Goal: Task Accomplishment & Management: Manage account settings

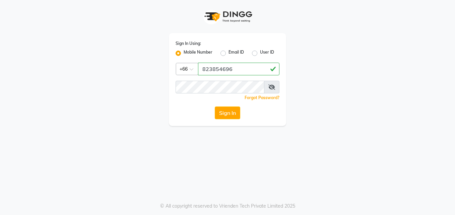
type input "823854696"
click at [225, 114] on button "Sign In" at bounding box center [227, 113] width 25 height 13
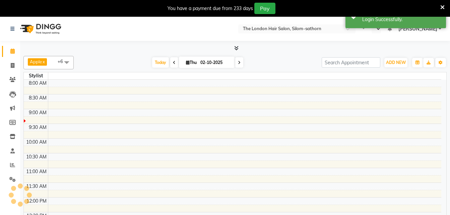
select select "en"
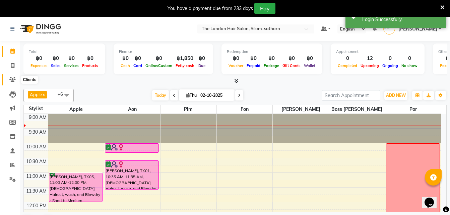
click at [12, 83] on span at bounding box center [13, 80] width 12 height 8
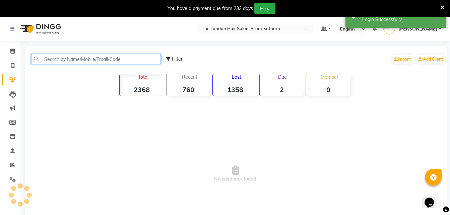
click at [98, 57] on input "text" at bounding box center [96, 59] width 130 height 10
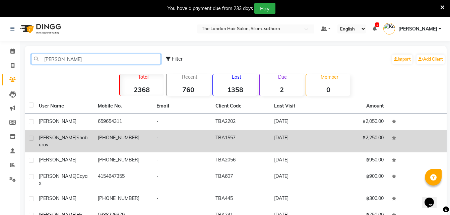
type input "[PERSON_NAME]"
click at [109, 138] on td "[PHONE_NUMBER]" at bounding box center [123, 141] width 59 height 22
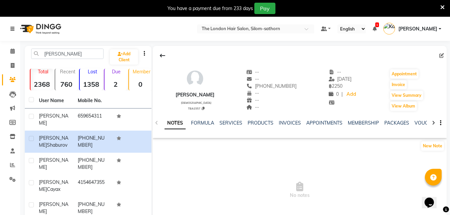
click at [13, 30] on icon at bounding box center [12, 28] width 4 height 5
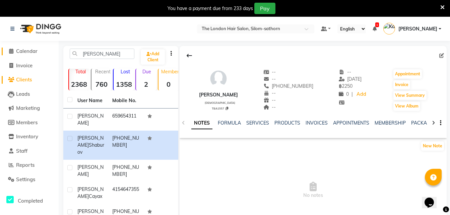
click at [28, 52] on span "Calendar" at bounding box center [26, 51] width 21 height 6
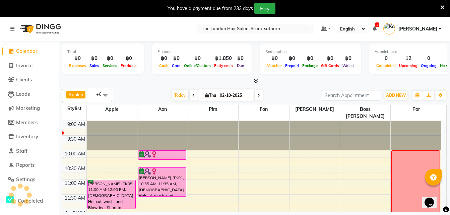
click at [10, 32] on link at bounding box center [13, 28] width 7 height 19
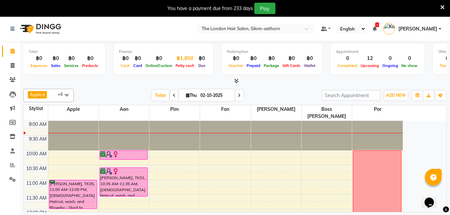
click at [179, 65] on span "Petty cash" at bounding box center [185, 65] width 22 height 5
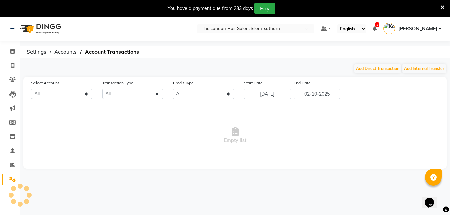
select select "6038"
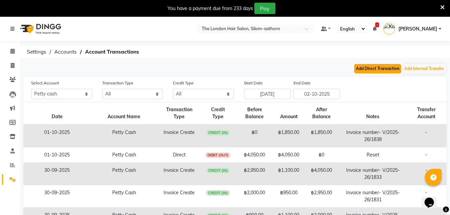
click at [361, 68] on button "Add Direct Transaction" at bounding box center [377, 68] width 47 height 9
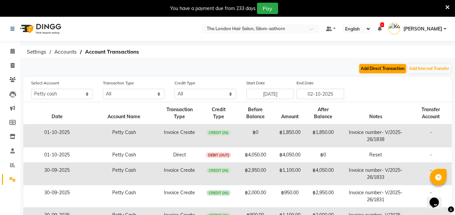
select select "direct"
select select "6038"
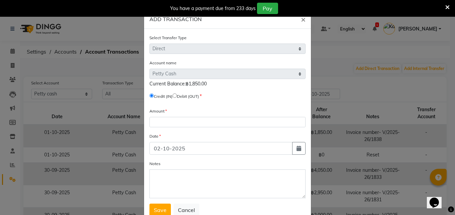
click at [177, 95] on input "radio" at bounding box center [175, 95] width 4 height 4
radio input "true"
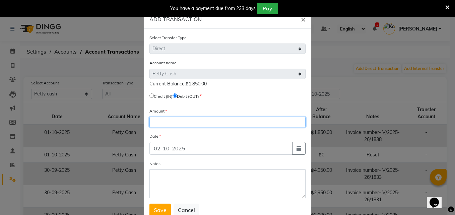
click at [169, 124] on input "number" at bounding box center [227, 122] width 156 height 10
type input "1850"
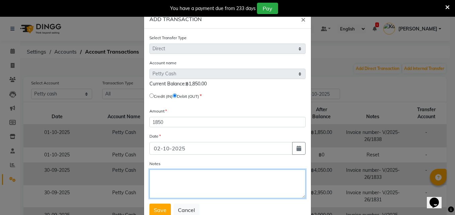
click at [168, 179] on textarea "Notes" at bounding box center [227, 184] width 156 height 29
type textarea "reset"
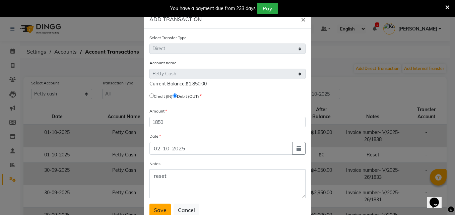
click at [156, 210] on span "Save" at bounding box center [160, 210] width 13 height 7
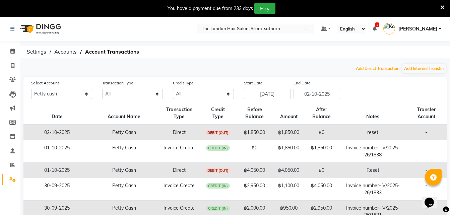
click at [354, 64] on button "Add Direct Transaction" at bounding box center [377, 68] width 47 height 9
click at [13, 29] on icon at bounding box center [12, 28] width 4 height 5
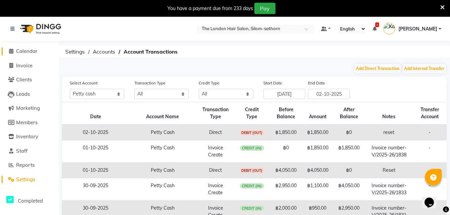
click at [24, 51] on span "Calendar" at bounding box center [26, 51] width 21 height 6
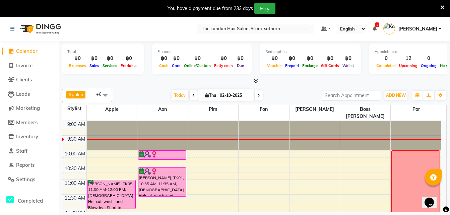
click at [219, 94] on input "02-10-2025" at bounding box center [235, 95] width 34 height 10
select select "10"
select select "2025"
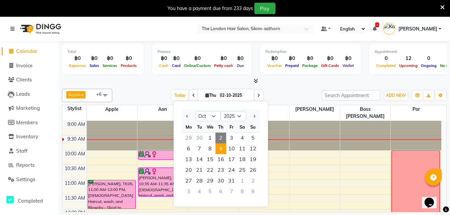
click at [217, 145] on span "9" at bounding box center [220, 148] width 11 height 11
type input "[DATE]"
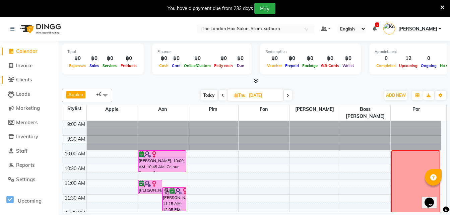
click at [25, 81] on span "Clients" at bounding box center [24, 79] width 16 height 6
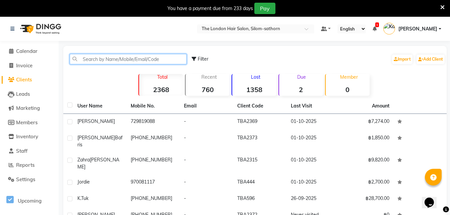
click at [88, 60] on input "text" at bounding box center [128, 59] width 117 height 10
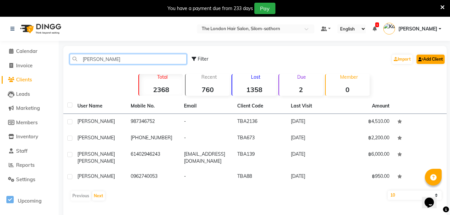
type input "[PERSON_NAME]"
click at [425, 59] on link "Add Client" at bounding box center [431, 59] width 28 height 9
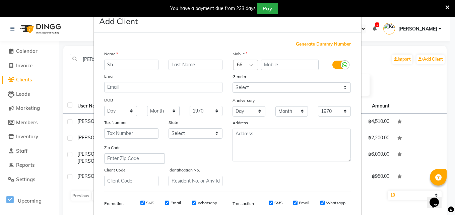
type input "S"
type input "[PERSON_NAME]"
click at [178, 71] on div "Name [PERSON_NAME] Email DOB Day 01 02 03 04 05 06 07 08 09 10 11 12 13 14 15 1…" at bounding box center [163, 118] width 128 height 136
click at [180, 68] on input "text" at bounding box center [196, 65] width 54 height 10
type input "[PERSON_NAME]"
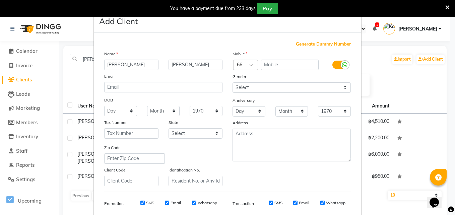
click at [240, 66] on div at bounding box center [246, 65] width 24 height 7
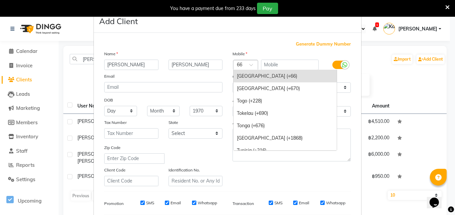
type input "0"
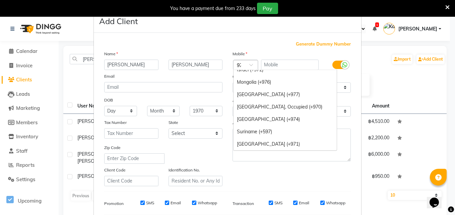
scroll to position [44, 0]
type input "971"
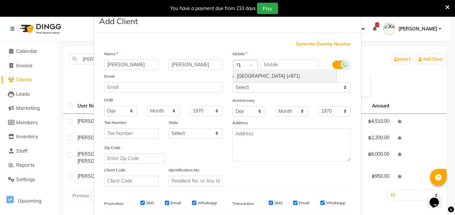
click at [264, 76] on div "[GEOGRAPHIC_DATA] (+971)" at bounding box center [285, 76] width 103 height 12
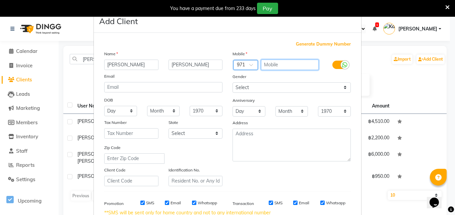
click at [271, 66] on input "text" at bounding box center [290, 65] width 58 height 10
type input "504205915"
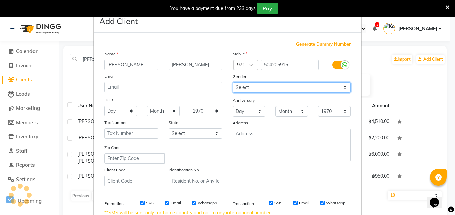
click at [245, 89] on select "Select [DEMOGRAPHIC_DATA] [DEMOGRAPHIC_DATA] Other Prefer Not To Say" at bounding box center [292, 87] width 118 height 10
select select "[DEMOGRAPHIC_DATA]"
click at [233, 82] on select "Select [DEMOGRAPHIC_DATA] [DEMOGRAPHIC_DATA] Other Prefer Not To Say" at bounding box center [292, 87] width 118 height 10
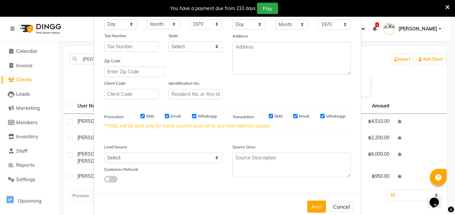
scroll to position [88, 0]
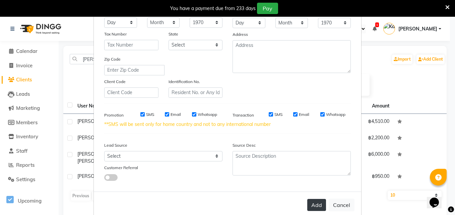
click at [312, 206] on button "Add" at bounding box center [316, 205] width 19 height 12
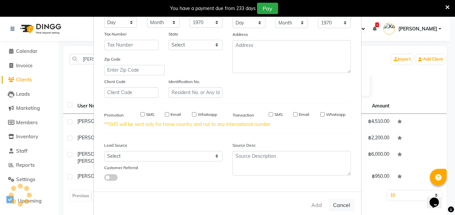
select select
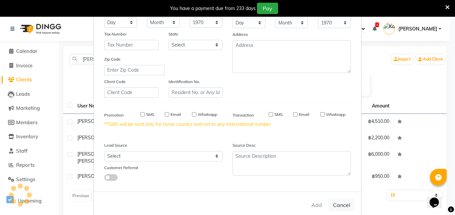
select select
checkbox input "false"
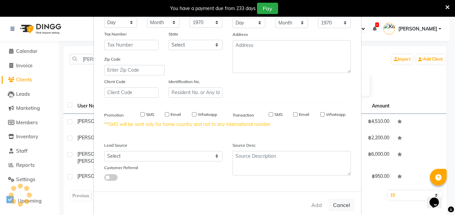
checkbox input "false"
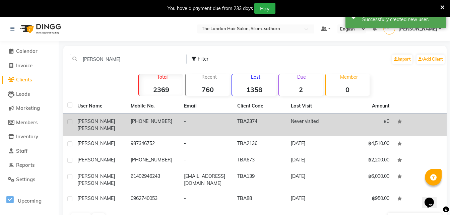
click at [134, 121] on td "[PHONE_NUMBER]" at bounding box center [153, 125] width 53 height 22
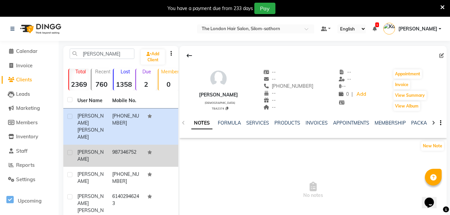
click at [131, 145] on td "987346752" at bounding box center [125, 156] width 35 height 22
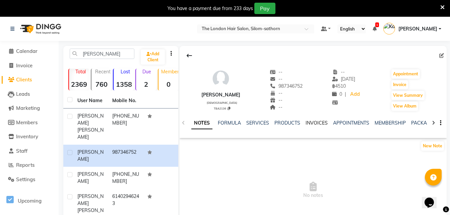
click at [316, 125] on link "INVOICES" at bounding box center [317, 123] width 22 height 6
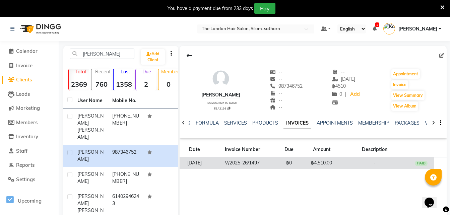
click at [261, 165] on td "V/2025-26/1497" at bounding box center [242, 164] width 67 height 12
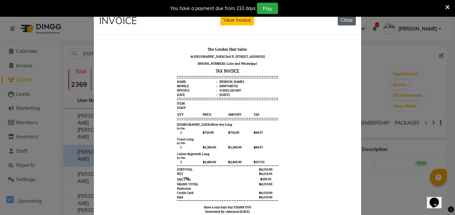
click at [352, 20] on button "Close" at bounding box center [347, 20] width 18 height 10
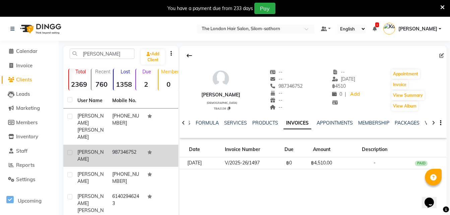
drag, startPoint x: 112, startPoint y: 141, endPoint x: 84, endPoint y: 140, distance: 27.2
click at [84, 149] on span "[PERSON_NAME]" at bounding box center [90, 155] width 26 height 13
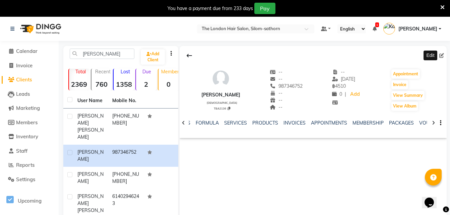
click at [445, 55] on span at bounding box center [442, 55] width 7 height 7
click at [377, 29] on icon at bounding box center [375, 28] width 4 height 5
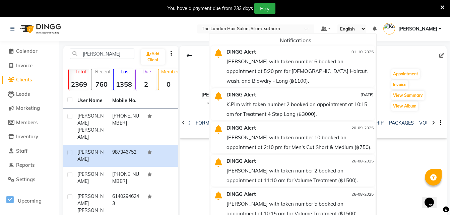
click at [212, 30] on nav "Select Location × The London Hair Salon, Silom-sathorn Default Panel My Panel E…" at bounding box center [225, 29] width 450 height 24
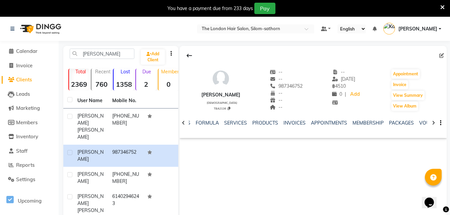
click at [443, 8] on icon at bounding box center [442, 7] width 4 height 6
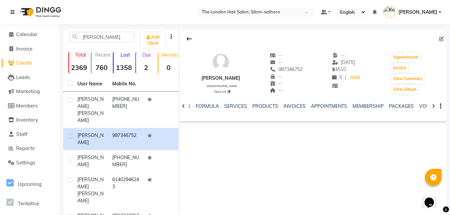
click at [12, 12] on icon at bounding box center [12, 12] width 4 height 5
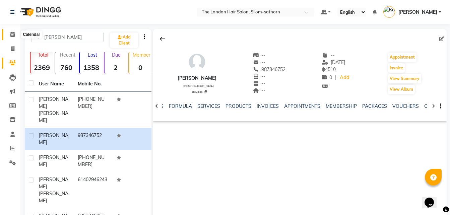
click at [12, 37] on icon at bounding box center [12, 34] width 4 height 5
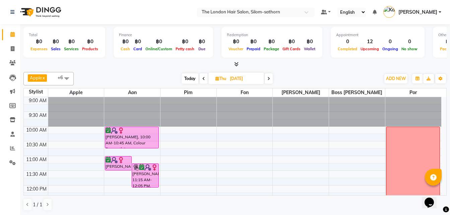
click at [191, 79] on span "Today" at bounding box center [190, 78] width 17 height 10
type input "02-10-2025"
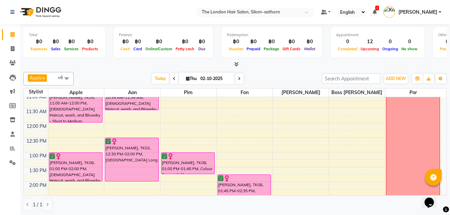
scroll to position [63, 0]
click at [12, 64] on icon at bounding box center [12, 62] width 6 height 5
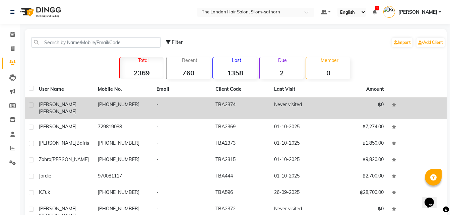
click at [118, 108] on td "[PHONE_NUMBER]" at bounding box center [123, 108] width 59 height 22
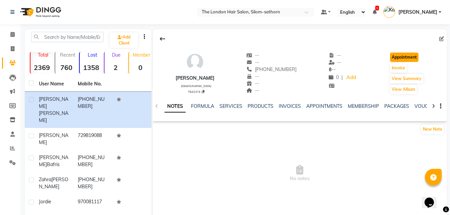
click at [403, 58] on button "Appointment" at bounding box center [404, 57] width 28 height 9
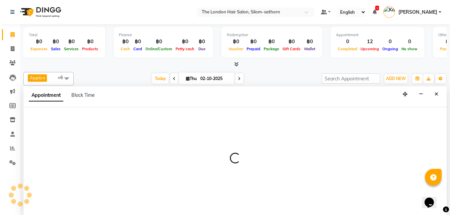
scroll to position [0, 0]
select select "600"
select select "tentative"
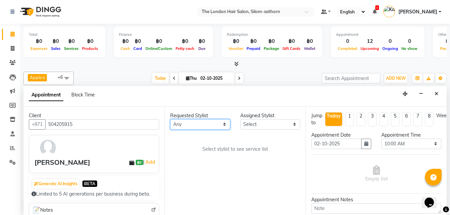
click at [201, 126] on select "Any Aon Apple Boss [PERSON_NAME] [PERSON_NAME] Pim Por" at bounding box center [200, 124] width 60 height 10
select select "65351"
click at [170, 119] on select "Any Aon Apple Boss [PERSON_NAME] [PERSON_NAME] Pim Por" at bounding box center [200, 124] width 60 height 10
select select "65351"
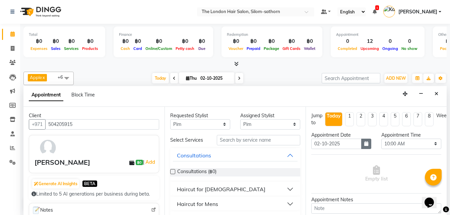
click at [365, 146] on icon "button" at bounding box center [366, 143] width 4 height 5
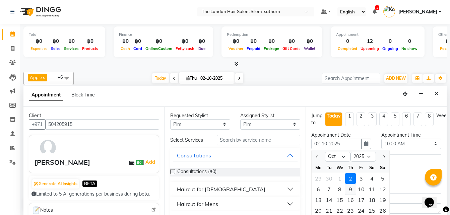
click at [351, 187] on div "9" at bounding box center [350, 189] width 11 height 11
type input "[DATE]"
select select "600"
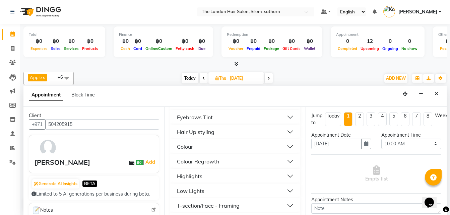
scroll to position [117, 0]
click at [200, 161] on div "Colour Regrowth" at bounding box center [198, 161] width 42 height 8
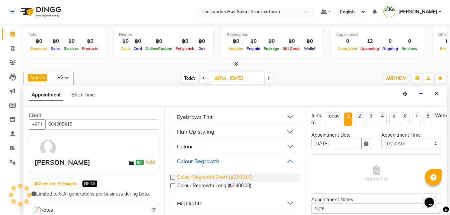
click at [212, 176] on span "Colour Regrowth Short (฿2,000.00)" at bounding box center [214, 178] width 75 height 8
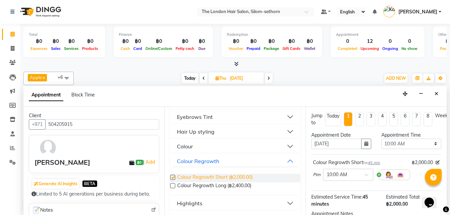
checkbox input "false"
click at [190, 163] on div "Colour Regrowth" at bounding box center [198, 161] width 42 height 8
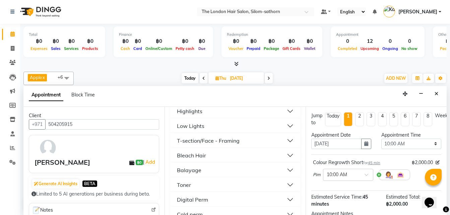
scroll to position [182, 0]
click at [189, 187] on div "Toner" at bounding box center [184, 185] width 14 height 8
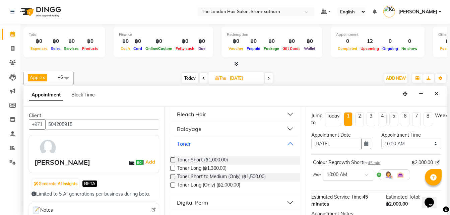
scroll to position [224, 0]
click at [203, 170] on span "Toner Long (฿1,360.00)" at bounding box center [201, 168] width 49 height 8
checkbox input "false"
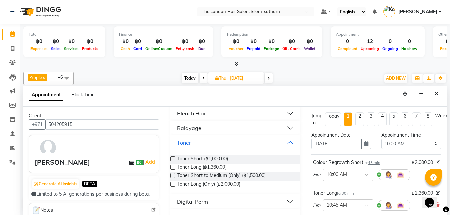
click at [188, 143] on div "Toner" at bounding box center [184, 143] width 14 height 8
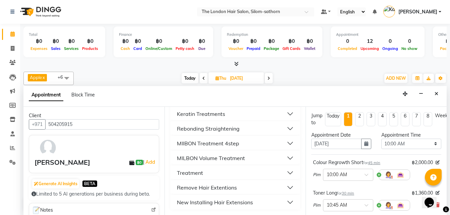
scroll to position [297, 0]
click at [210, 158] on div "MILBON Volume Treatment" at bounding box center [211, 158] width 68 height 8
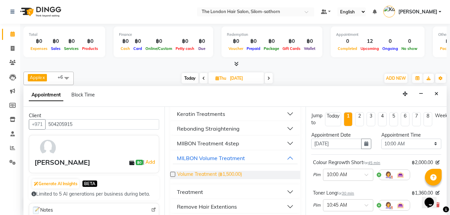
click at [227, 175] on span "Volume Treatment (฿1,500.00)" at bounding box center [209, 175] width 65 height 8
checkbox input "false"
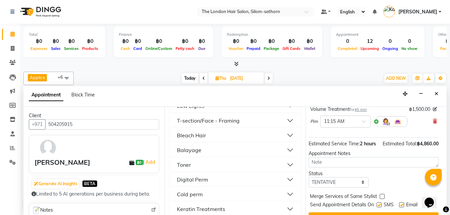
scroll to position [141, 3]
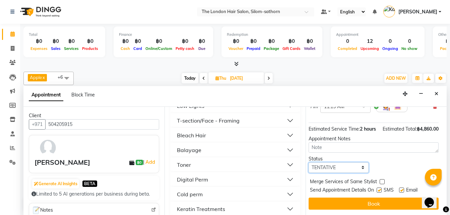
click at [360, 164] on select "Select TENTATIVE CONFIRM UPCOMING" at bounding box center [339, 168] width 60 height 10
select select "confirm booking"
click at [309, 163] on select "Select TENTATIVE CONFIRM UPCOMING" at bounding box center [339, 168] width 60 height 10
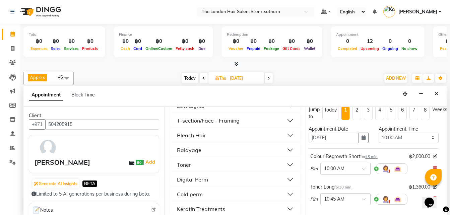
scroll to position [6, 3]
click at [380, 128] on div "Appointment Time" at bounding box center [409, 129] width 60 height 7
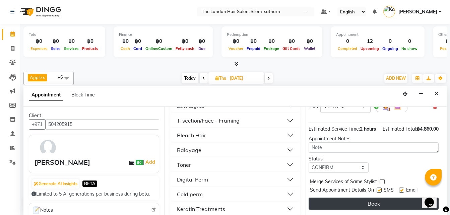
click at [332, 201] on button "Book" at bounding box center [374, 204] width 130 height 12
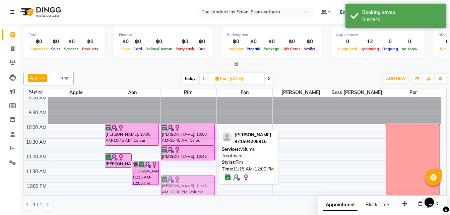
scroll to position [3, 0]
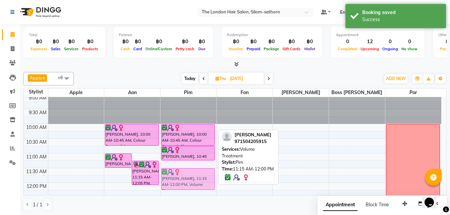
drag, startPoint x: 180, startPoint y: 171, endPoint x: 180, endPoint y: 176, distance: 5.4
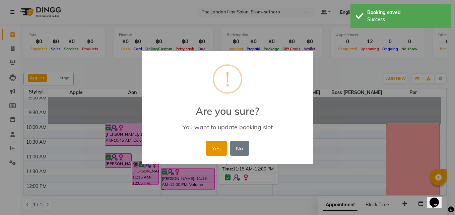
click at [218, 147] on button "Yes" at bounding box center [216, 148] width 20 height 15
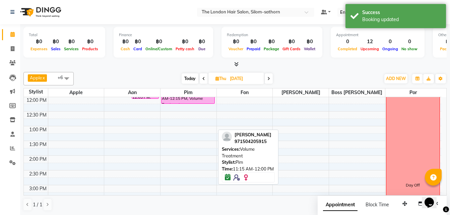
scroll to position [0, 0]
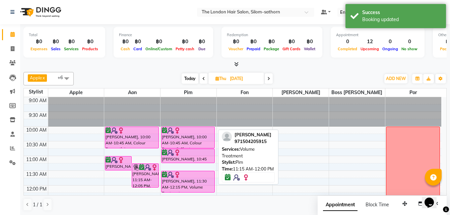
click at [185, 77] on span "Today" at bounding box center [190, 78] width 17 height 10
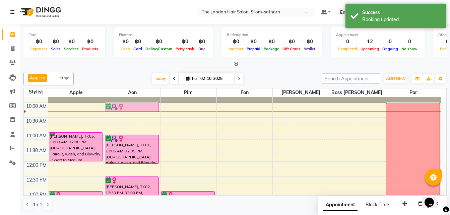
scroll to position [17, 0]
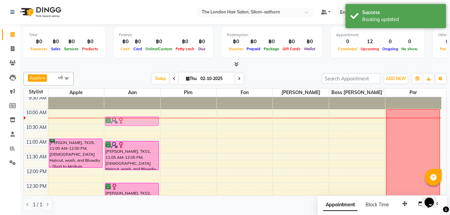
drag, startPoint x: 137, startPoint y: 112, endPoint x: 141, endPoint y: 116, distance: 5.7
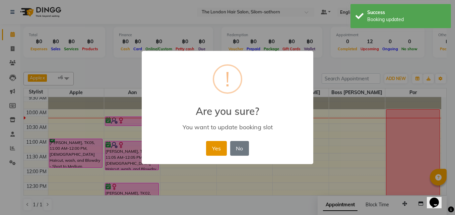
click at [213, 147] on button "Yes" at bounding box center [216, 148] width 20 height 15
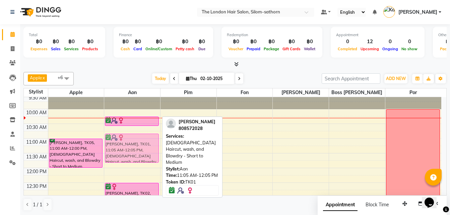
drag, startPoint x: 138, startPoint y: 149, endPoint x: 142, endPoint y: 137, distance: 12.2
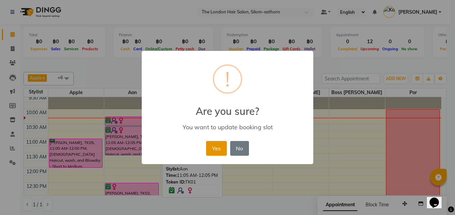
click at [220, 146] on button "Yes" at bounding box center [216, 148] width 20 height 15
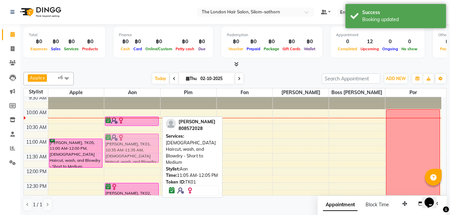
drag, startPoint x: 132, startPoint y: 133, endPoint x: 135, endPoint y: 139, distance: 6.7
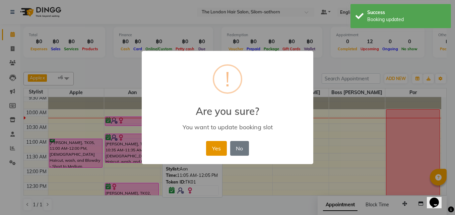
click at [225, 151] on button "Yes" at bounding box center [216, 148] width 20 height 15
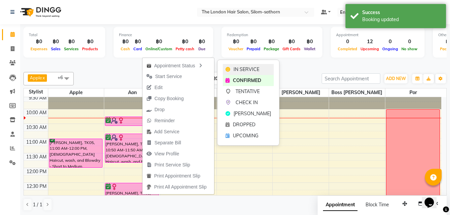
click at [230, 69] on icon at bounding box center [228, 69] width 5 height 5
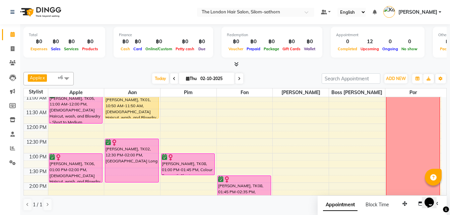
scroll to position [62, 0]
click at [239, 80] on icon at bounding box center [239, 79] width 3 height 4
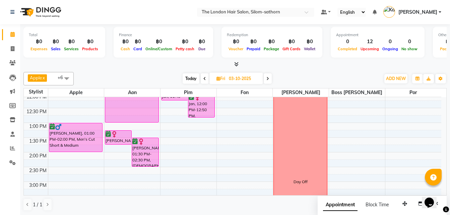
scroll to position [92, 0]
click at [269, 80] on icon at bounding box center [267, 79] width 3 height 4
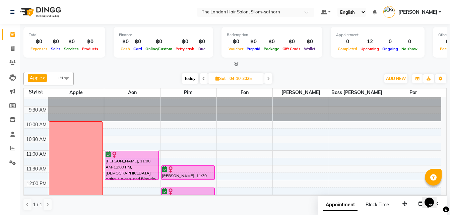
scroll to position [5, 0]
click at [190, 81] on span "Today" at bounding box center [190, 78] width 17 height 10
type input "02-10-2025"
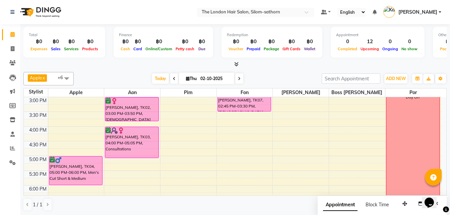
scroll to position [168, 0]
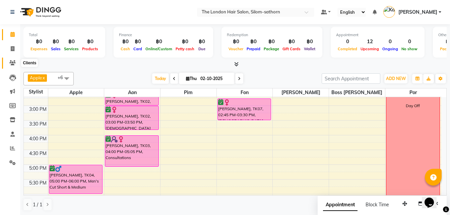
click at [12, 62] on icon at bounding box center [12, 62] width 6 height 5
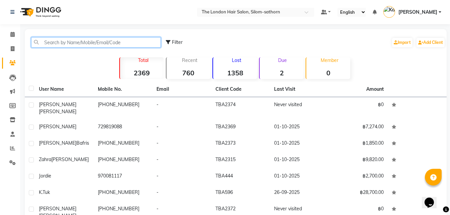
click at [64, 44] on input "text" at bounding box center [96, 42] width 130 height 10
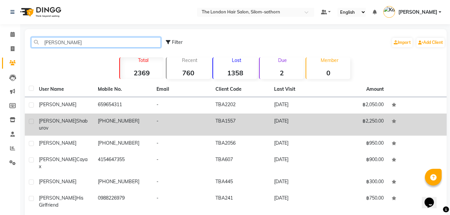
type input "[PERSON_NAME]"
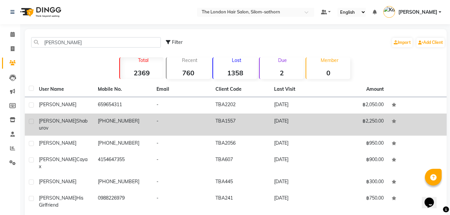
click at [68, 117] on td "[PERSON_NAME]" at bounding box center [64, 125] width 59 height 22
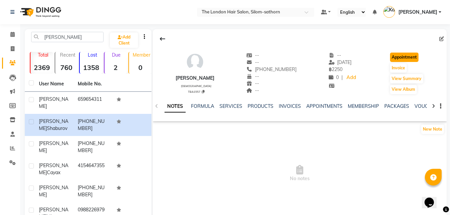
click at [410, 57] on button "Appointment" at bounding box center [404, 57] width 28 height 9
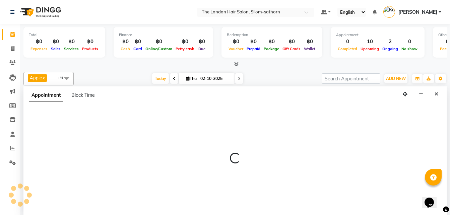
scroll to position [0, 0]
select select "tentative"
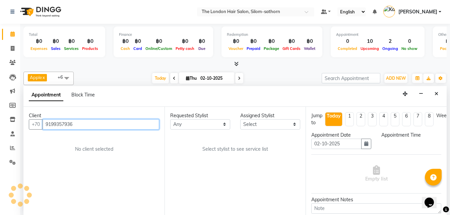
select select "600"
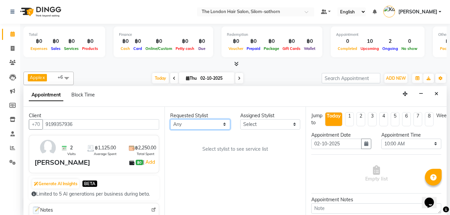
click at [186, 123] on select "Any Aon Apple Boss [PERSON_NAME] [PERSON_NAME] Pim Por" at bounding box center [200, 124] width 60 height 10
select select "56710"
click at [170, 119] on select "Any Aon Apple Boss [PERSON_NAME] [PERSON_NAME] Pim Por" at bounding box center [200, 124] width 60 height 10
select select "56710"
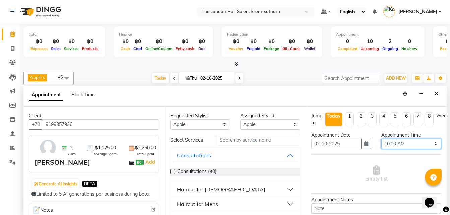
click at [398, 144] on select "Select 10:00 AM 10:05 AM 10:10 AM 10:15 AM 10:20 AM 10:25 AM 10:30 AM 10:35 AM …" at bounding box center [411, 144] width 60 height 10
select select "1080"
click at [381, 139] on select "Select 10:00 AM 10:05 AM 10:10 AM 10:15 AM 10:20 AM 10:25 AM 10:30 AM 10:35 AM …" at bounding box center [411, 144] width 60 height 10
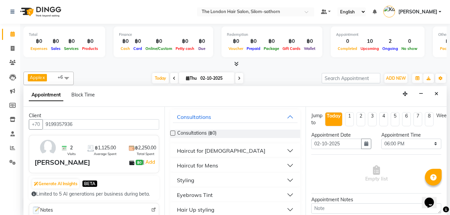
click at [210, 167] on div "Haircut for Mens" at bounding box center [197, 166] width 41 height 8
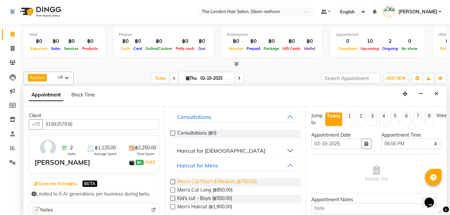
click at [248, 182] on span "Men's Cut Short & Medium (฿750.00)" at bounding box center [216, 182] width 79 height 8
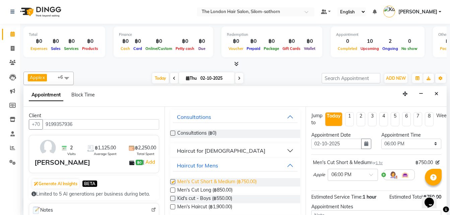
checkbox input "false"
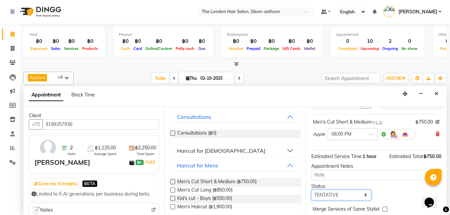
click at [331, 194] on select "Select TENTATIVE CONFIRM CHECK-IN UPCOMING" at bounding box center [341, 195] width 60 height 10
select select "confirm booking"
click at [311, 190] on select "Select TENTATIVE CONFIRM CHECK-IN UPCOMING" at bounding box center [341, 195] width 60 height 10
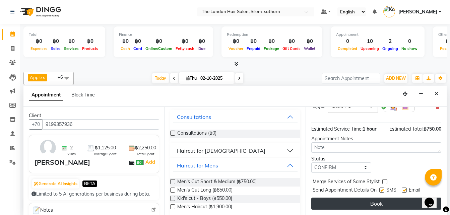
click at [350, 200] on button "Book" at bounding box center [376, 204] width 130 height 12
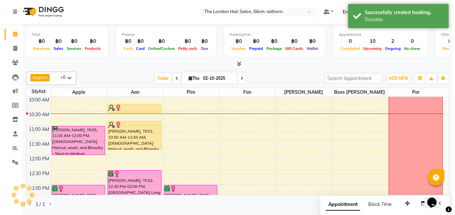
scroll to position [0, 0]
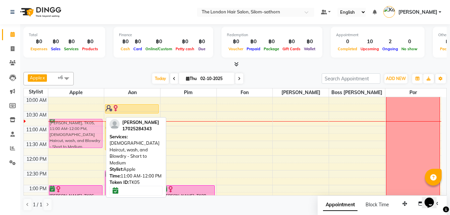
drag, startPoint x: 73, startPoint y: 134, endPoint x: 76, endPoint y: 127, distance: 7.9
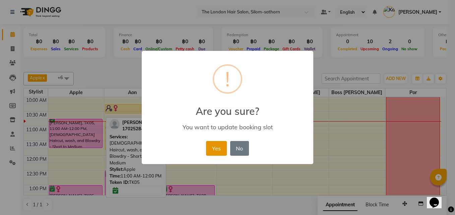
click at [219, 152] on button "Yes" at bounding box center [216, 148] width 20 height 15
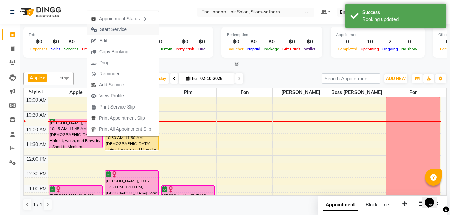
click at [114, 31] on span "Start Service" at bounding box center [113, 29] width 27 height 7
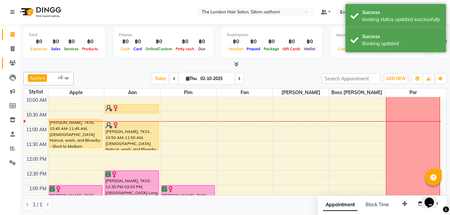
click at [14, 64] on icon at bounding box center [12, 62] width 6 height 5
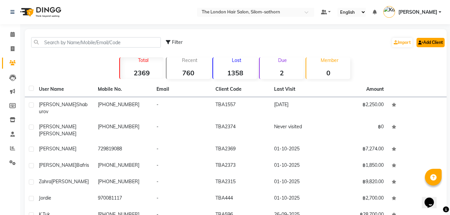
click at [428, 43] on link "Add Client" at bounding box center [431, 42] width 28 height 9
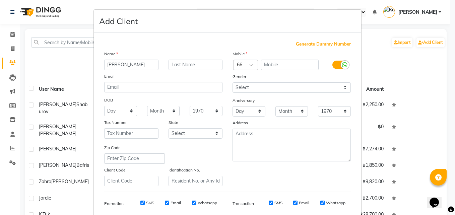
type input "[PERSON_NAME]"
click at [274, 64] on input "text" at bounding box center [290, 65] width 58 height 10
type input "827061956"
click at [245, 87] on select "Select [DEMOGRAPHIC_DATA] [DEMOGRAPHIC_DATA] Other Prefer Not To Say" at bounding box center [292, 87] width 118 height 10
select select "[DEMOGRAPHIC_DATA]"
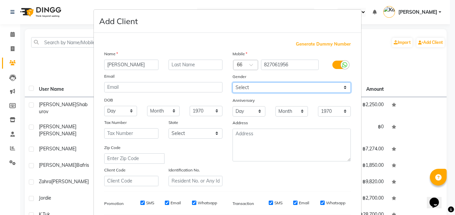
click at [233, 82] on select "Select [DEMOGRAPHIC_DATA] [DEMOGRAPHIC_DATA] Other Prefer Not To Say" at bounding box center [292, 87] width 118 height 10
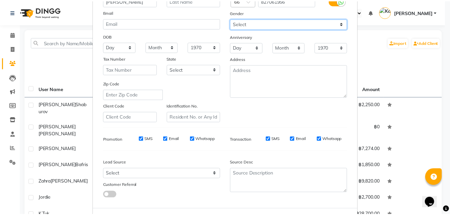
scroll to position [94, 0]
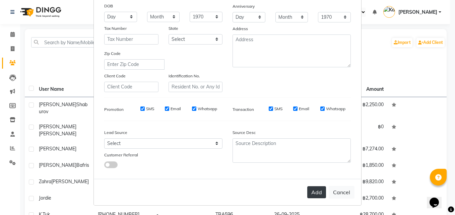
click at [311, 195] on button "Add" at bounding box center [316, 192] width 19 height 12
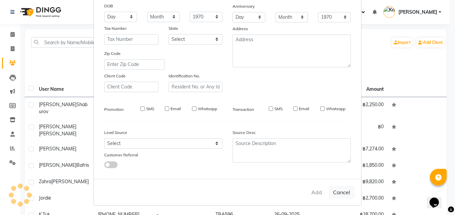
select select
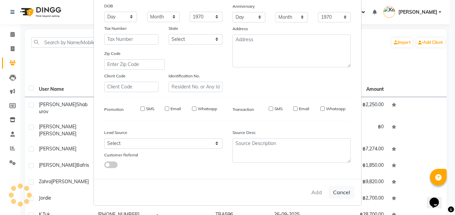
select select
checkbox input "false"
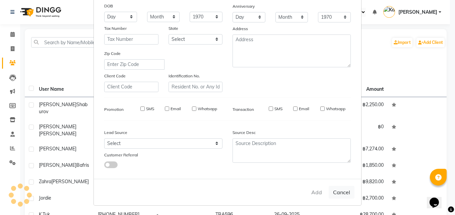
checkbox input "false"
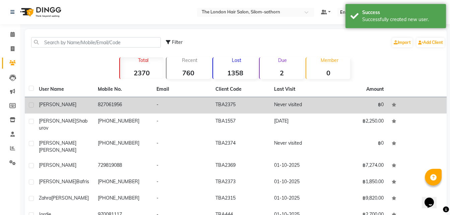
click at [109, 104] on td "827061956" at bounding box center [123, 105] width 59 height 16
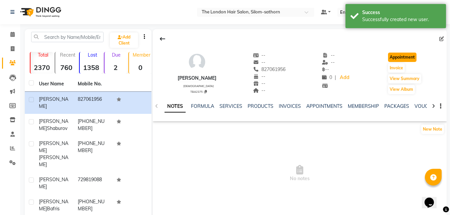
click at [397, 56] on button "Appointment" at bounding box center [402, 57] width 28 height 9
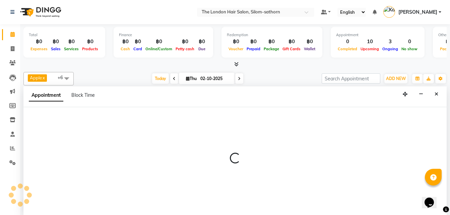
scroll to position [0, 0]
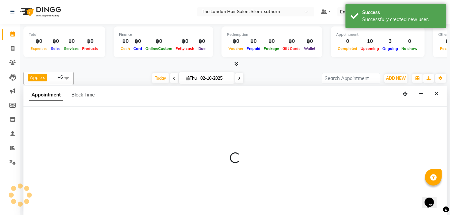
select select "tentative"
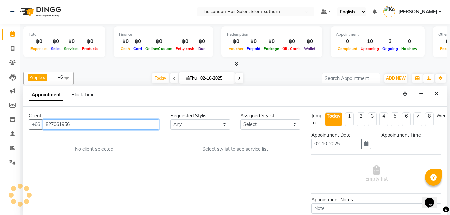
scroll to position [0, 0]
select select "600"
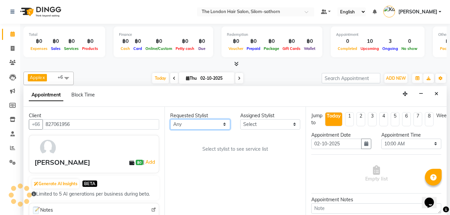
click at [187, 123] on select "Any Aon Apple Boss [PERSON_NAME] [PERSON_NAME] Pim Por" at bounding box center [200, 124] width 60 height 10
select select "56710"
click at [170, 119] on select "Any Aon Apple Boss [PERSON_NAME] [PERSON_NAME] Pim Por" at bounding box center [200, 124] width 60 height 10
select select "56710"
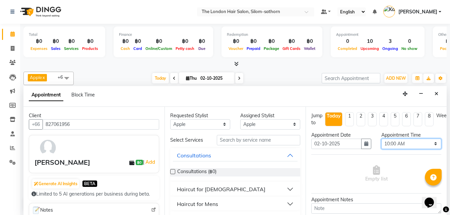
click at [399, 144] on select "Select 10:00 AM 10:05 AM 10:10 AM 10:15 AM 10:20 AM 10:25 AM 10:30 AM 10:35 AM …" at bounding box center [411, 144] width 60 height 10
select select "840"
click at [381, 139] on select "Select 10:00 AM 10:05 AM 10:10 AM 10:15 AM 10:20 AM 10:25 AM 10:30 AM 10:35 AM …" at bounding box center [411, 144] width 60 height 10
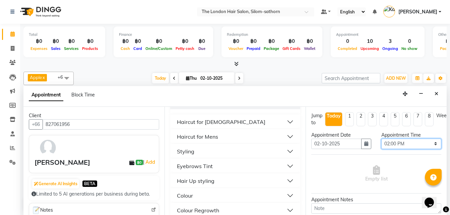
scroll to position [68, 0]
click at [204, 137] on div "Haircut for Mens" at bounding box center [197, 136] width 41 height 8
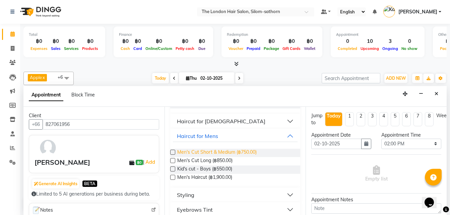
click at [255, 152] on span "Men's Cut Short & Medium (฿750.00)" at bounding box center [216, 153] width 79 height 8
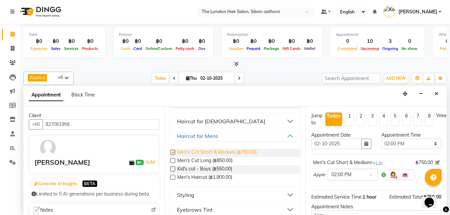
checkbox input "false"
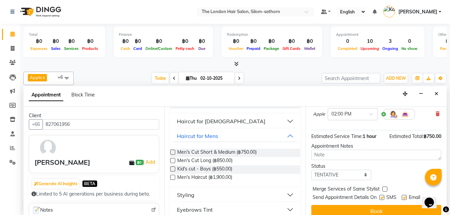
scroll to position [73, 0]
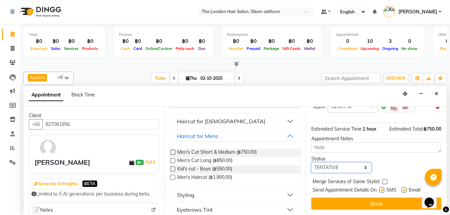
click at [319, 163] on select "Select TENTATIVE CONFIRM CHECK-IN UPCOMING" at bounding box center [341, 168] width 60 height 10
select select "confirm booking"
click at [311, 163] on select "Select TENTATIVE CONFIRM CHECK-IN UPCOMING" at bounding box center [341, 168] width 60 height 10
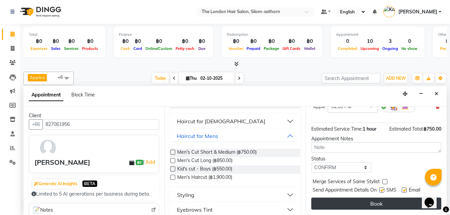
click at [339, 198] on button "Book" at bounding box center [376, 204] width 130 height 12
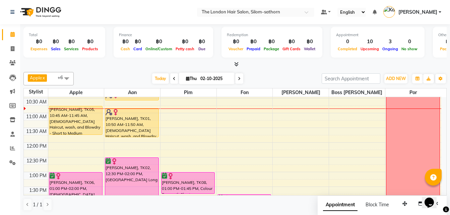
scroll to position [18, 0]
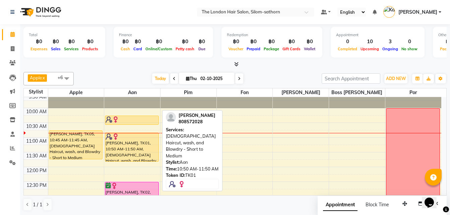
click at [129, 141] on div "[PERSON_NAME], TK01, 10:50 AM-11:50 AM, [DEMOGRAPHIC_DATA] Haircut, wash, and B…" at bounding box center [131, 147] width 53 height 28
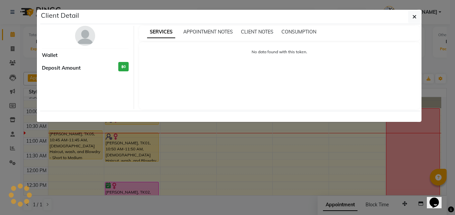
click at [129, 141] on ngb-modal-window "Client Detail Wallet Deposit Amount ฿0 SERVICES APPOINTMENT NOTES CLIENT NOTES …" at bounding box center [227, 107] width 455 height 215
select select "1"
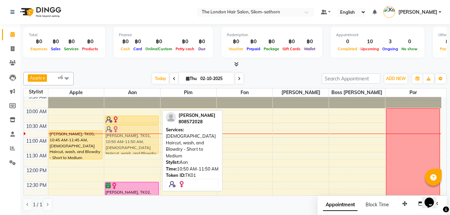
drag, startPoint x: 129, startPoint y: 151, endPoint x: 130, endPoint y: 142, distance: 8.7
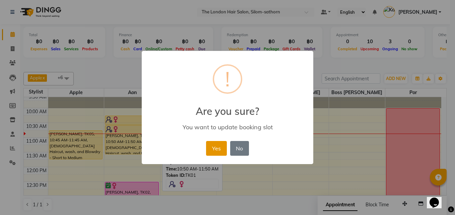
click at [215, 143] on button "Yes" at bounding box center [216, 148] width 20 height 15
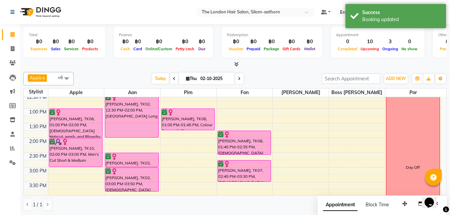
scroll to position [0, 0]
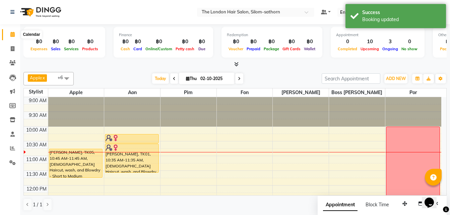
click at [11, 35] on icon at bounding box center [12, 34] width 4 height 5
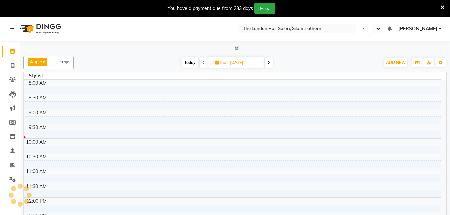
select select "en"
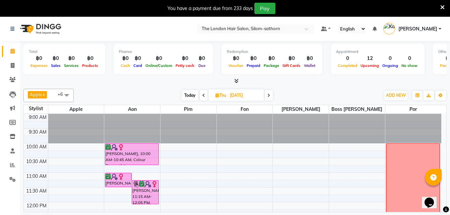
click at [192, 92] on span "Today" at bounding box center [190, 95] width 17 height 10
type input "02-10-2025"
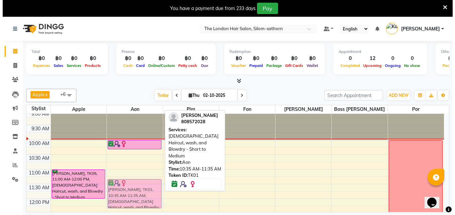
scroll to position [4, 0]
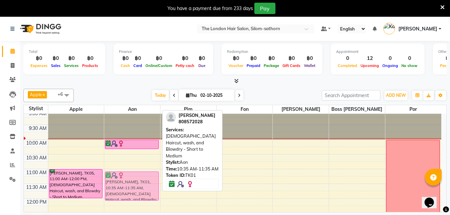
drag, startPoint x: 139, startPoint y: 175, endPoint x: 139, endPoint y: 192, distance: 17.1
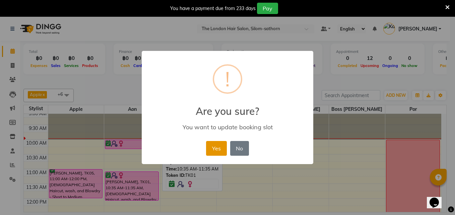
click at [216, 143] on button "Yes" at bounding box center [216, 148] width 20 height 15
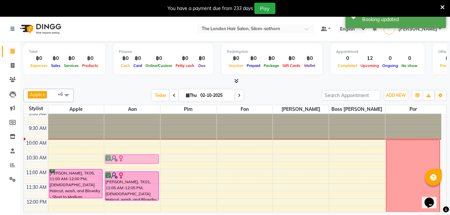
drag, startPoint x: 133, startPoint y: 145, endPoint x: 132, endPoint y: 162, distance: 16.1
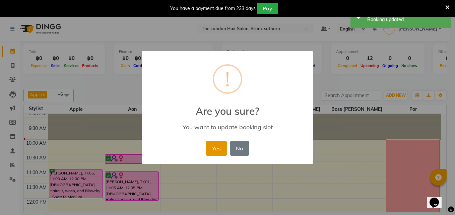
click at [215, 146] on button "Yes" at bounding box center [216, 148] width 20 height 15
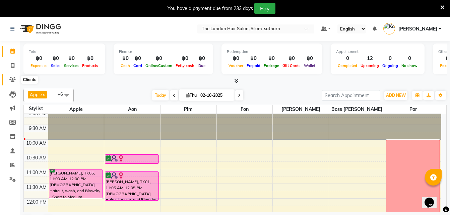
click at [13, 80] on icon at bounding box center [12, 79] width 6 height 5
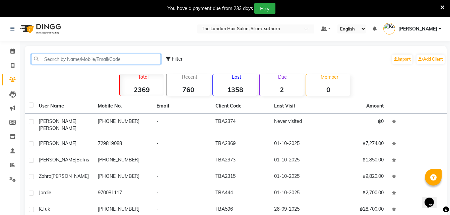
click at [76, 57] on input "text" at bounding box center [96, 59] width 130 height 10
type input "l"
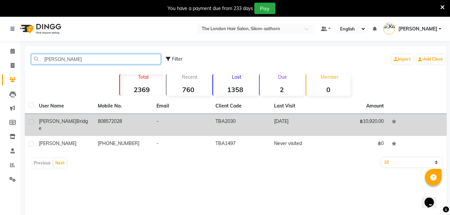
type input "janet"
click at [115, 123] on td "808572028" at bounding box center [123, 125] width 59 height 22
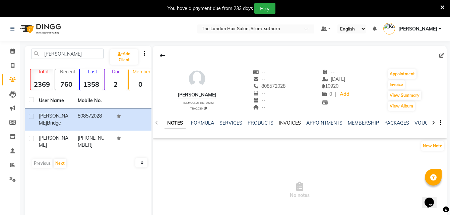
click at [288, 123] on link "INVOICES" at bounding box center [290, 123] width 22 height 6
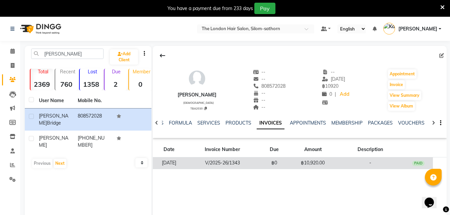
click at [230, 162] on td "V/2025-26/1343" at bounding box center [222, 164] width 74 height 12
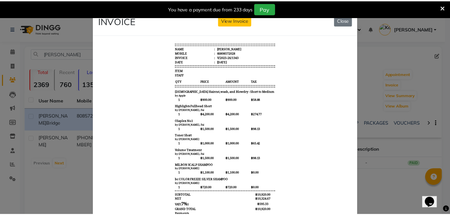
scroll to position [38, 0]
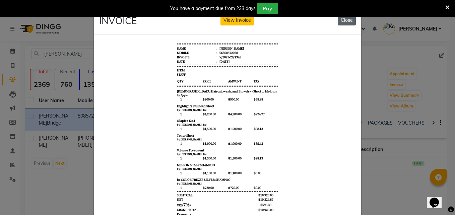
click at [347, 19] on button "Close" at bounding box center [347, 20] width 18 height 10
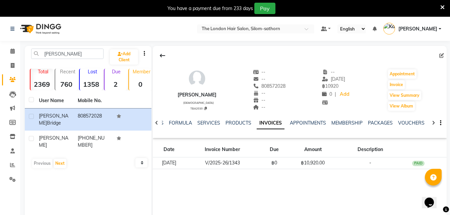
click at [442, 122] on div "NOTES FORMULA SERVICES PRODUCTS INVOICES APPOINTMENTS MEMBERSHIP PACKAGES VOUCH…" at bounding box center [300, 123] width 294 height 23
click at [442, 124] on div "NOTES FORMULA SERVICES PRODUCTS INVOICES APPOINTMENTS MEMBERSHIP PACKAGES VOUCH…" at bounding box center [300, 123] width 294 height 23
click at [439, 121] on button "button" at bounding box center [439, 123] width 4 height 7
click at [157, 122] on icon at bounding box center [156, 123] width 3 height 5
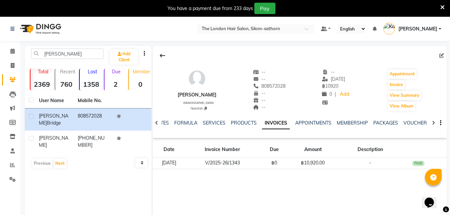
click at [157, 122] on icon at bounding box center [156, 123] width 3 height 5
click at [157, 122] on div "NOTES FORMULA SERVICES PRODUCTS INVOICES APPOINTMENTS MEMBERSHIP PACKAGES VOUCH…" at bounding box center [300, 123] width 294 height 23
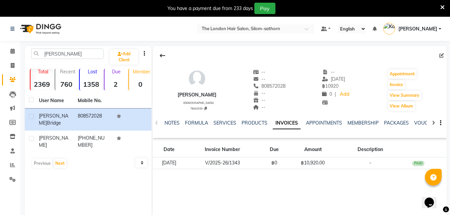
click at [157, 122] on div "NOTES FORMULA SERVICES PRODUCTS INVOICES APPOINTMENTS MEMBERSHIP PACKAGES VOUCH…" at bounding box center [300, 123] width 294 height 23
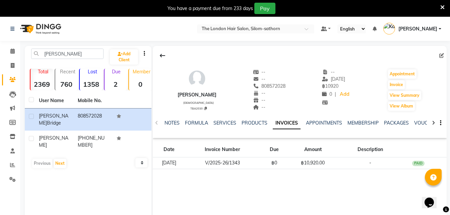
click at [157, 122] on div "NOTES FORMULA SERVICES PRODUCTS INVOICES APPOINTMENTS MEMBERSHIP PACKAGES VOUCH…" at bounding box center [300, 123] width 294 height 23
click at [172, 122] on link "NOTES" at bounding box center [172, 123] width 15 height 6
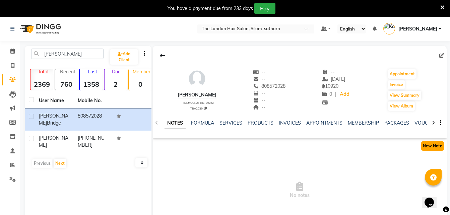
click at [431, 146] on button "New Note" at bounding box center [432, 145] width 23 height 9
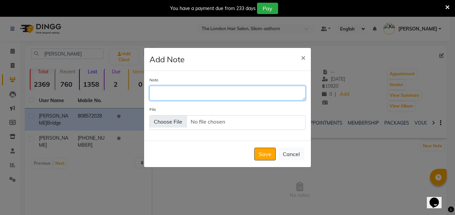
click at [171, 95] on textarea "Note" at bounding box center [227, 93] width 156 height 15
type textarea "Toner 12-1=20g. + 9-42=10g.+1.9V%"
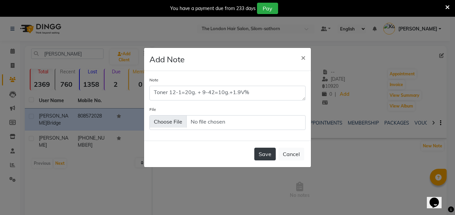
click at [267, 151] on button "Save" at bounding box center [264, 154] width 21 height 13
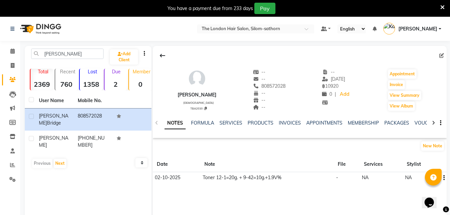
click at [444, 9] on icon at bounding box center [442, 7] width 4 height 6
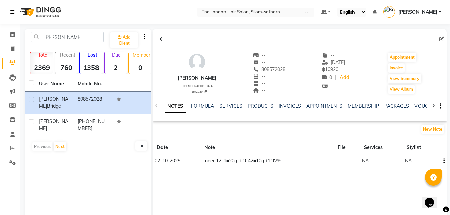
click at [12, 16] on link at bounding box center [13, 12] width 7 height 19
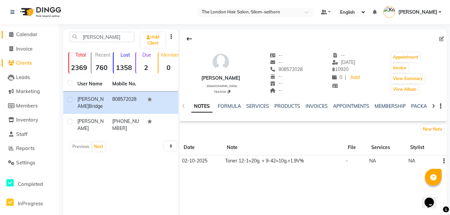
click at [25, 34] on span "Calendar" at bounding box center [26, 34] width 21 height 6
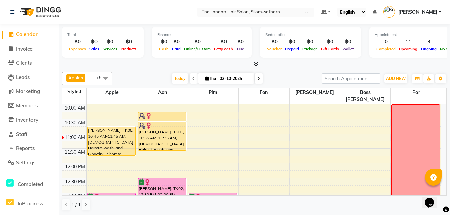
scroll to position [24, 0]
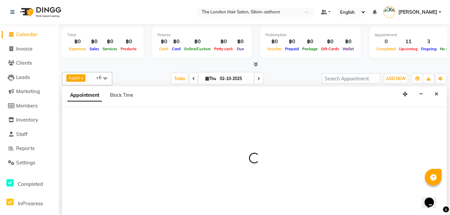
scroll to position [0, 0]
select select "56711"
select select "675"
select select "tentative"
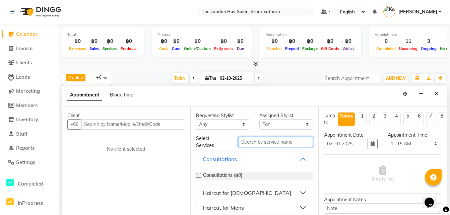
click at [271, 140] on input "text" at bounding box center [275, 142] width 75 height 10
click at [438, 95] on icon "Close" at bounding box center [437, 93] width 4 height 5
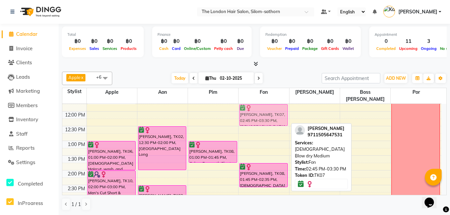
scroll to position [79, 0]
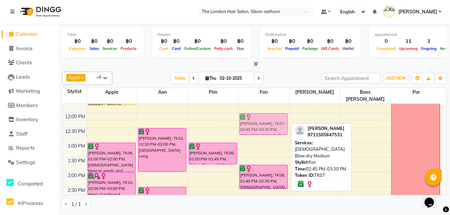
drag, startPoint x: 266, startPoint y: 182, endPoint x: 270, endPoint y: 115, distance: 66.8
click at [270, 115] on div "Sara, TK08, 01:45 PM-02:35 PM, Ladies Blow dry Long Carol Geldenhuys, TK07, 02:…" at bounding box center [264, 202] width 50 height 354
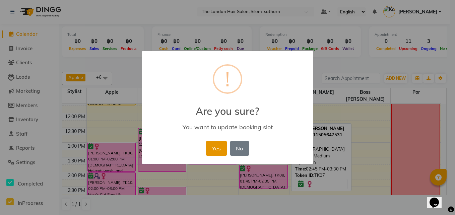
click at [215, 149] on button "Yes" at bounding box center [216, 148] width 20 height 15
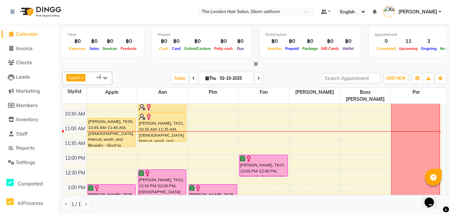
scroll to position [37, 0]
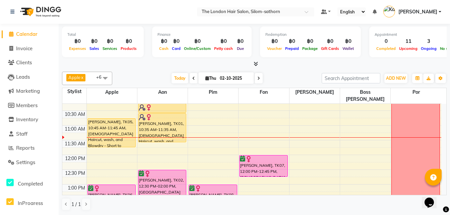
click at [257, 76] on icon at bounding box center [258, 78] width 3 height 4
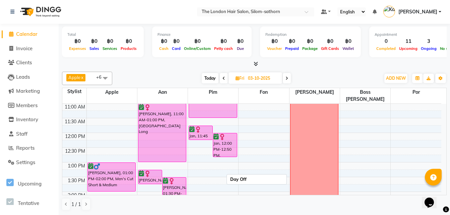
scroll to position [0, 0]
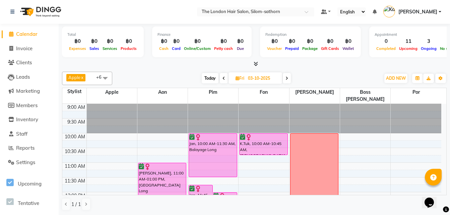
click at [205, 79] on span "Today" at bounding box center [210, 78] width 17 height 10
type input "02-10-2025"
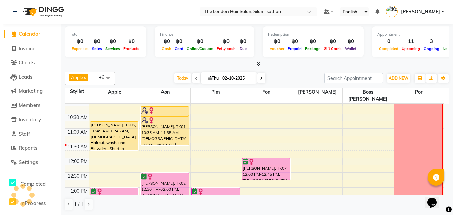
scroll to position [34, 0]
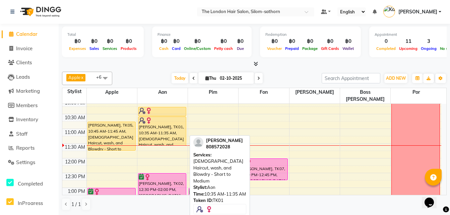
click at [152, 126] on div "[PERSON_NAME], TK01, 10:35 AM-11:35 AM, [DEMOGRAPHIC_DATA] Haircut, wash, and B…" at bounding box center [162, 131] width 48 height 28
click at [157, 124] on div "[PERSON_NAME], TK01, 10:35 AM-11:35 AM, [DEMOGRAPHIC_DATA] Haircut, wash, and B…" at bounding box center [162, 131] width 48 height 28
select select "1"
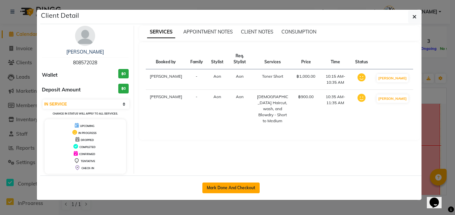
click at [238, 188] on button "Mark Done And Checkout" at bounding box center [230, 188] width 57 height 11
select select "service"
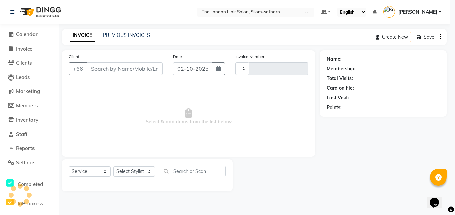
type input "1840"
select select "6977"
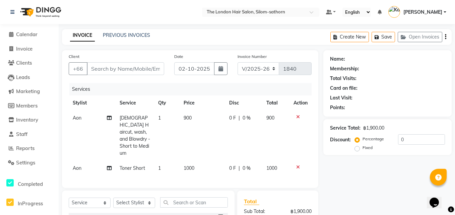
type input "808572028"
select select "56709"
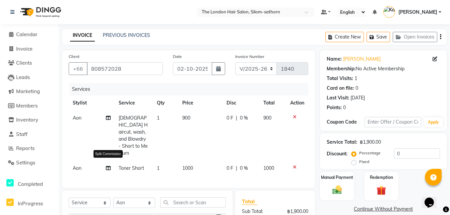
click at [108, 166] on icon at bounding box center [108, 168] width 5 height 5
select select "56709"
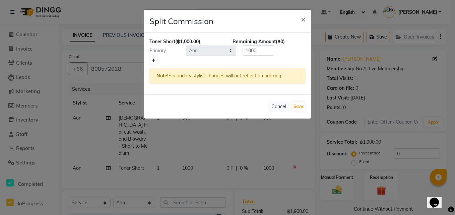
click at [150, 64] on link at bounding box center [153, 61] width 7 height 8
type input "500"
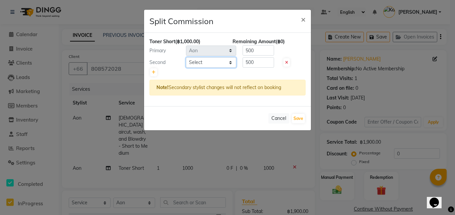
click at [193, 65] on select "Select Aon Apple Boss Luke Fon Kate Pim Por" at bounding box center [211, 62] width 50 height 10
select select "56711"
click at [186, 57] on select "Select Aon Apple Boss Luke Fon Kate Pim Por" at bounding box center [211, 62] width 50 height 10
click at [258, 62] on input "500" at bounding box center [259, 62] width 32 height 10
type input "5"
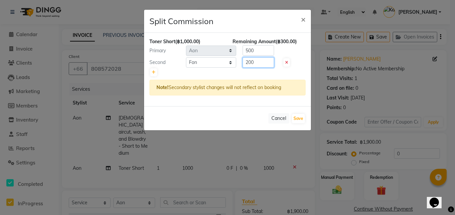
type input "200"
click at [261, 51] on input "500" at bounding box center [259, 50] width 32 height 10
type input "5"
type input "800"
click at [299, 119] on button "Save" at bounding box center [298, 118] width 13 height 9
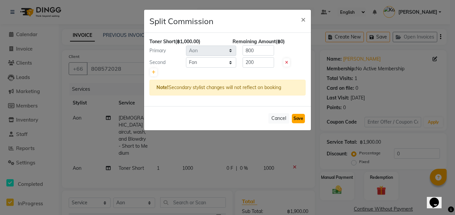
select select "Select"
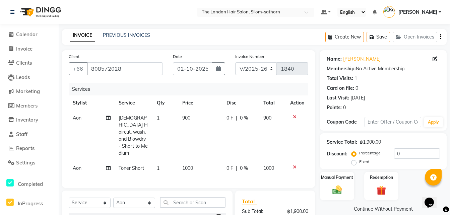
click at [111, 118] on td "Aon" at bounding box center [92, 136] width 46 height 50
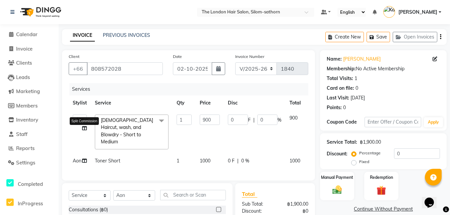
click at [84, 126] on icon at bounding box center [84, 128] width 5 height 5
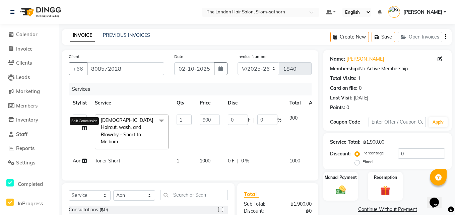
select select "56709"
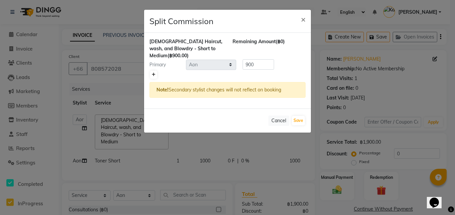
click at [155, 77] on link at bounding box center [153, 75] width 7 height 8
type input "450"
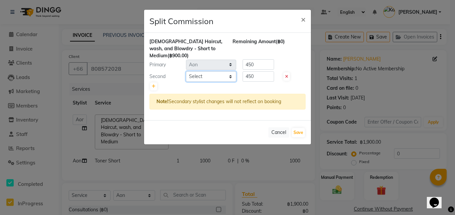
click at [196, 75] on select "Select Aon Apple Boss Luke Fon Kate Pim Por" at bounding box center [211, 76] width 50 height 10
select select "56711"
click at [186, 71] on select "Select Aon Apple Boss Luke Fon Kate Pim Por" at bounding box center [211, 76] width 50 height 10
click at [260, 79] on input "450" at bounding box center [259, 76] width 32 height 10
type input "4"
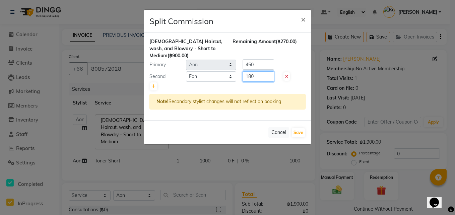
type input "180"
click at [260, 65] on input "450" at bounding box center [259, 64] width 32 height 10
type input "4"
type input "720"
click at [294, 134] on button "Save" at bounding box center [298, 132] width 13 height 9
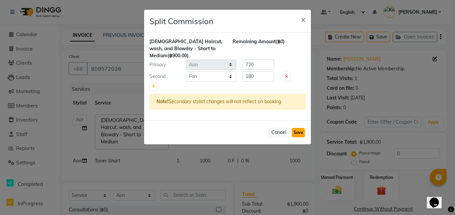
select select "Select"
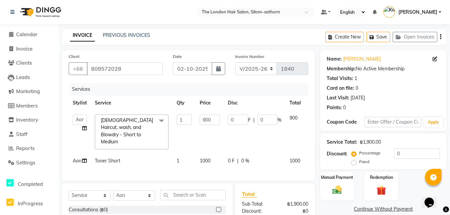
scroll to position [75, 0]
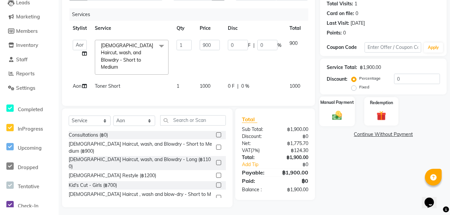
click at [339, 118] on img at bounding box center [337, 115] width 16 height 11
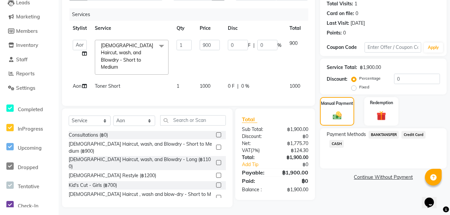
click at [384, 132] on span "BANKTANSFER" at bounding box center [384, 135] width 30 height 8
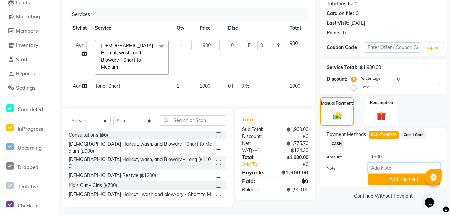
click at [372, 172] on input "Note:" at bounding box center [404, 168] width 72 height 10
type input "SCB"
click at [383, 179] on button "Add Payment" at bounding box center [404, 179] width 72 height 10
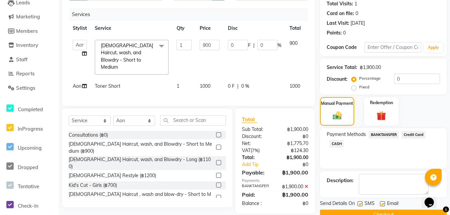
scroll to position [90, 0]
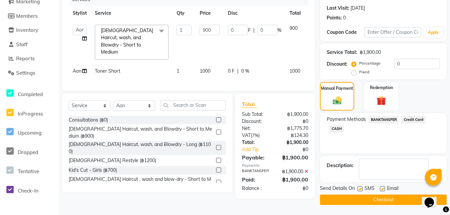
click at [359, 197] on button "Checkout" at bounding box center [383, 200] width 127 height 10
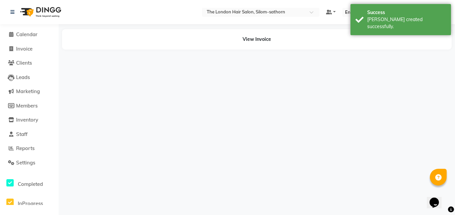
select select "56709"
select select "56711"
select select "56709"
select select "56711"
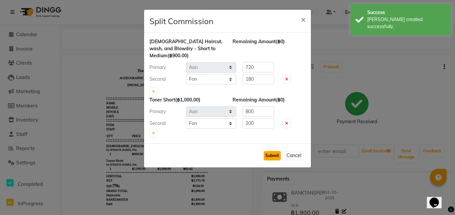
click at [271, 160] on button "Submit" at bounding box center [272, 155] width 17 height 9
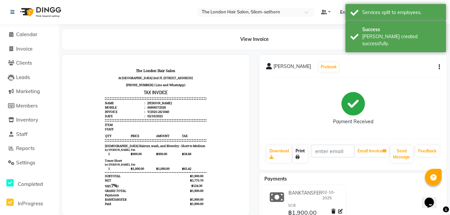
click at [301, 157] on link "Print" at bounding box center [300, 153] width 15 height 17
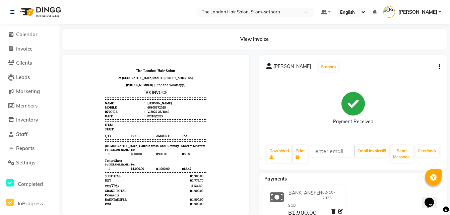
click at [101, 26] on div "Select Location × The London Hair Salon, Silom-sathorn Default Panel My Panel E…" at bounding box center [225, 121] width 450 height 243
click at [27, 34] on span "Calendar" at bounding box center [26, 34] width 21 height 6
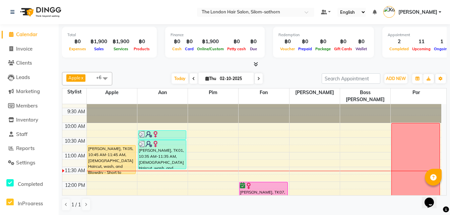
scroll to position [11, 0]
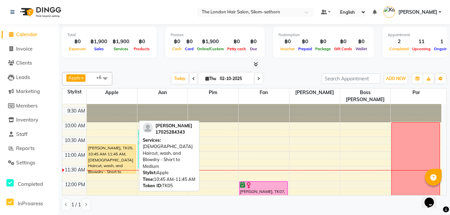
click at [106, 145] on div "[PERSON_NAME], TK05, 10:45 AM-11:45 AM, [DEMOGRAPHIC_DATA] Haircut, wash, and B…" at bounding box center [112, 159] width 48 height 28
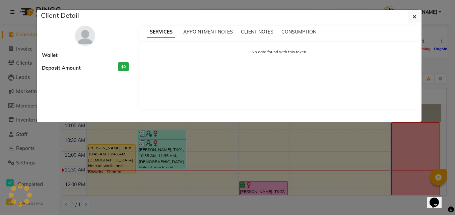
select select "1"
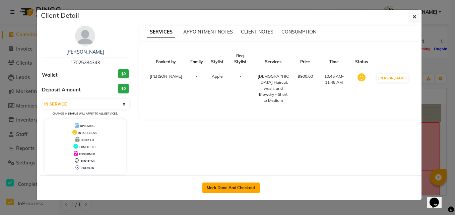
click at [215, 187] on button "Mark Done And Checkout" at bounding box center [230, 188] width 57 height 11
select select "service"
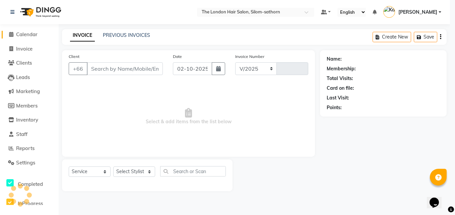
select select "6977"
type input "1841"
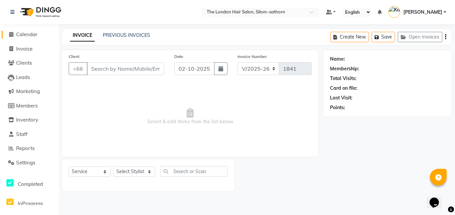
type input "17025284343"
select select "56710"
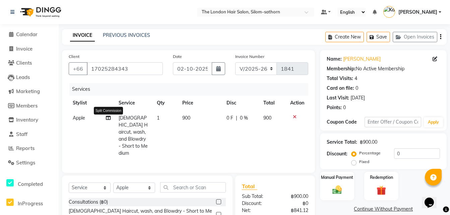
click at [107, 118] on icon at bounding box center [108, 118] width 5 height 5
select select "56710"
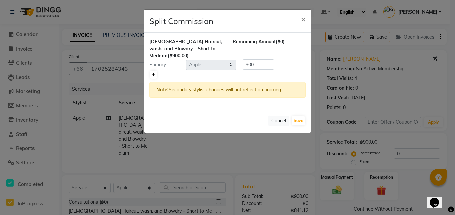
click at [152, 78] on link at bounding box center [153, 75] width 7 height 8
type input "450"
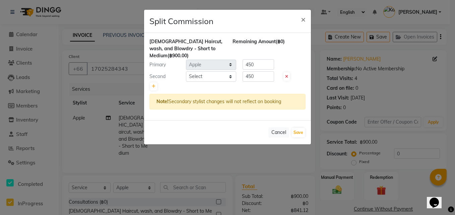
click at [224, 71] on div "Ladies Haircut, wash, and Blowdry - Short to Medium (฿900.00) Remaining Amount …" at bounding box center [227, 76] width 167 height 87
click at [209, 78] on select "Select Aon Apple Boss Luke Fon Kate Pim Por" at bounding box center [211, 76] width 50 height 10
select select "56711"
click at [186, 71] on select "Select Aon Apple Boss Luke Fon Kate Pim Por" at bounding box center [211, 76] width 50 height 10
click at [260, 75] on input "450" at bounding box center [259, 76] width 32 height 10
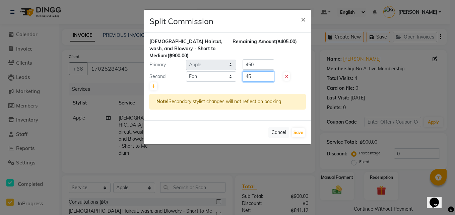
type input "4"
type input "180"
click at [260, 68] on input "450" at bounding box center [259, 64] width 32 height 10
type input "4"
type input "720"
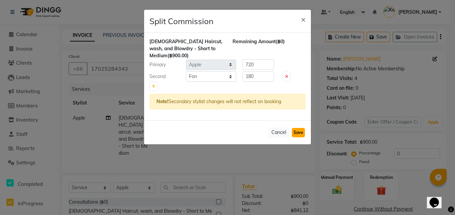
click at [297, 134] on button "Save" at bounding box center [298, 132] width 13 height 9
select select "Select"
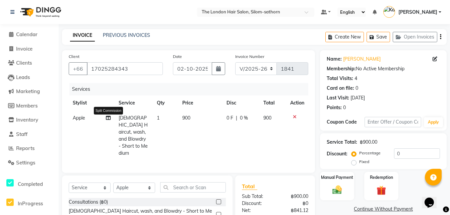
click at [108, 121] on span at bounding box center [108, 118] width 5 height 7
select select "56710"
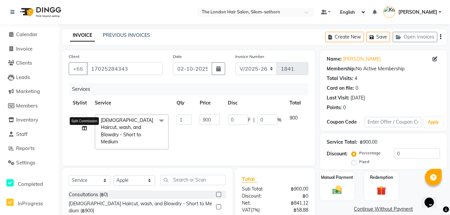
click at [84, 127] on icon at bounding box center [84, 128] width 5 height 5
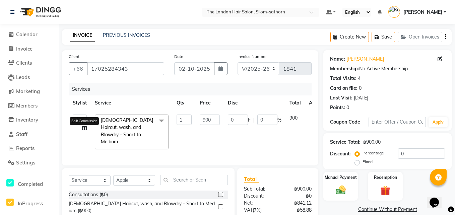
select select "56710"
select select "56711"
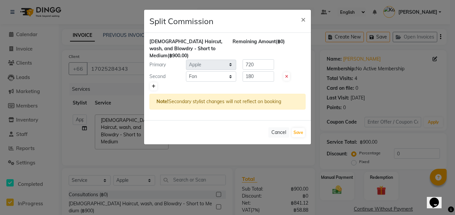
click at [155, 84] on icon at bounding box center [154, 86] width 4 height 4
type input "300"
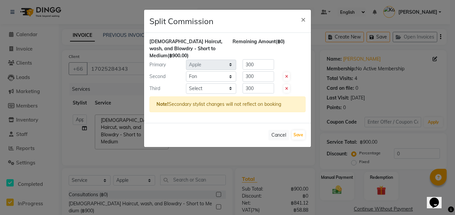
click at [287, 88] on icon at bounding box center [286, 89] width 3 height 4
type input "450"
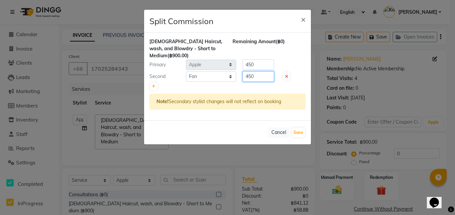
click at [272, 78] on input "450" at bounding box center [259, 76] width 32 height 10
type input "4"
type input "180"
click at [256, 63] on input "450" at bounding box center [259, 64] width 32 height 10
type input "4"
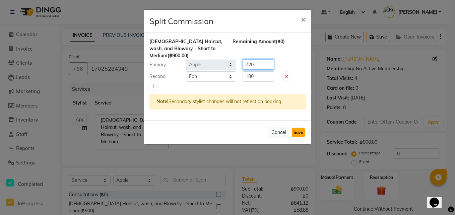
type input "720"
click at [301, 135] on button "Save" at bounding box center [298, 132] width 13 height 9
select select "Select"
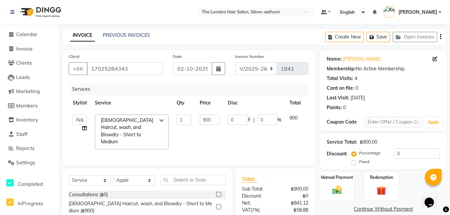
scroll to position [60, 0]
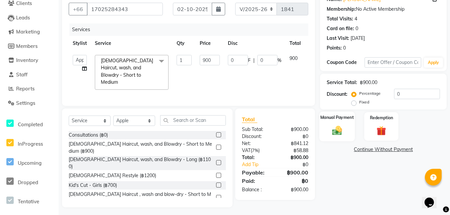
click at [343, 133] on img at bounding box center [337, 130] width 16 height 11
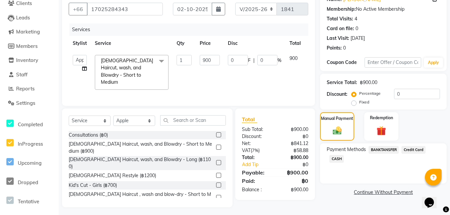
click at [336, 159] on span "CASH" at bounding box center [336, 159] width 14 height 8
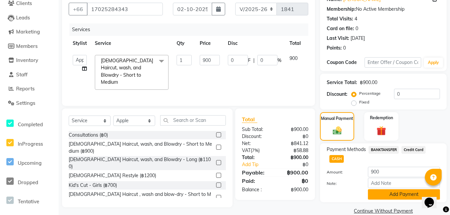
click at [381, 193] on button "Add Payment" at bounding box center [404, 194] width 72 height 10
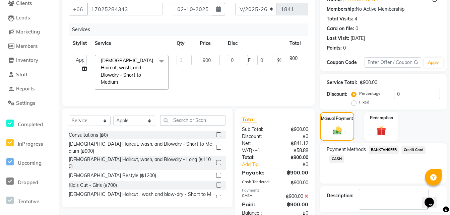
scroll to position [90, 0]
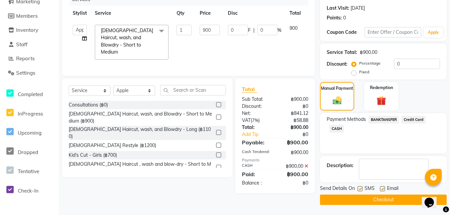
click at [360, 198] on button "Checkout" at bounding box center [383, 200] width 127 height 10
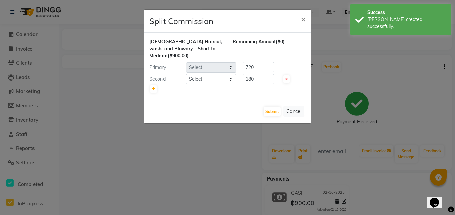
select select "56710"
select select "56711"
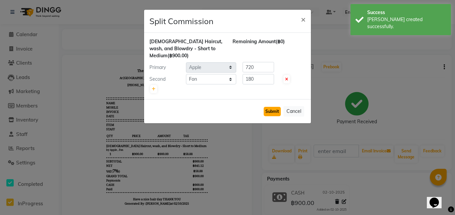
click at [273, 113] on button "Submit" at bounding box center [272, 111] width 17 height 9
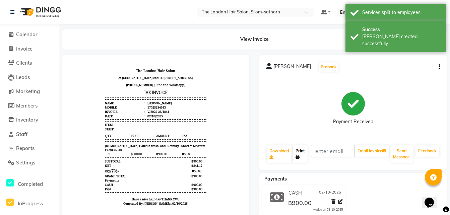
click at [300, 158] on icon at bounding box center [298, 157] width 4 height 4
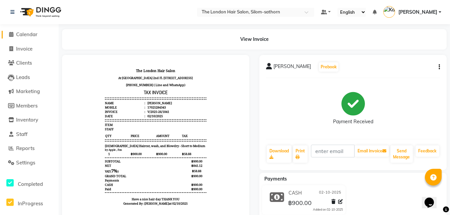
click at [29, 35] on span "Calendar" at bounding box center [26, 34] width 21 height 6
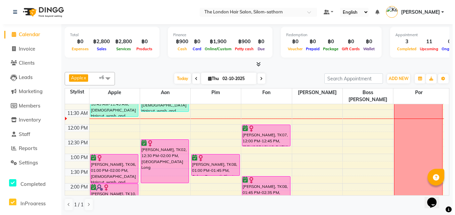
scroll to position [68, 0]
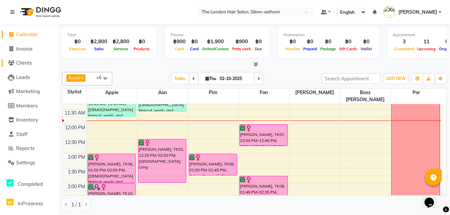
click at [23, 60] on span "Clients" at bounding box center [24, 63] width 16 height 6
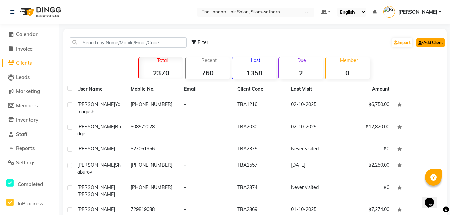
click at [430, 41] on link "Add Client" at bounding box center [431, 42] width 28 height 9
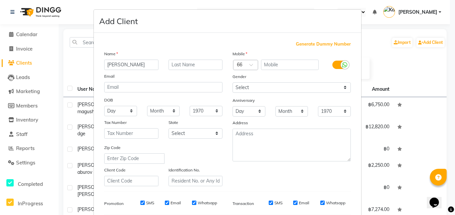
type input "Emma"
click at [194, 66] on input "text" at bounding box center [196, 65] width 54 height 10
type input "Busching"
click at [240, 63] on div at bounding box center [246, 65] width 24 height 7
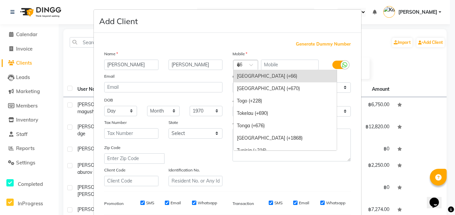
scroll to position [564, 0]
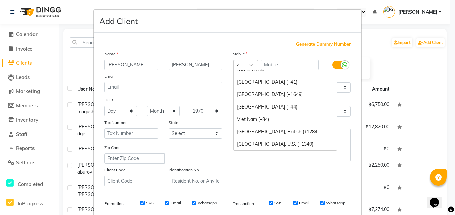
type input "49"
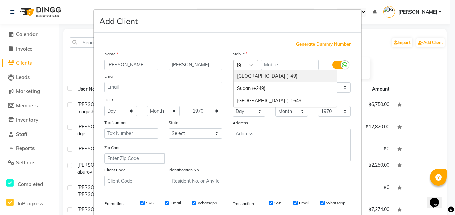
click at [250, 77] on div "Germany (+49)" at bounding box center [285, 76] width 103 height 12
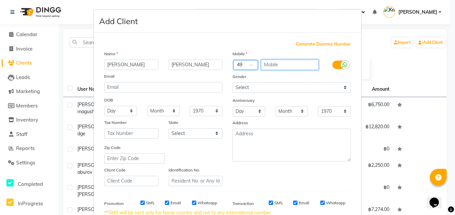
click at [273, 66] on input "text" at bounding box center [290, 65] width 58 height 10
type input "15158420791"
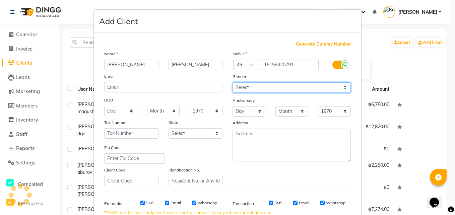
click at [253, 87] on select "Select [DEMOGRAPHIC_DATA] [DEMOGRAPHIC_DATA] Other Prefer Not To Say" at bounding box center [292, 87] width 118 height 10
select select "[DEMOGRAPHIC_DATA]"
click at [233, 82] on select "Select [DEMOGRAPHIC_DATA] [DEMOGRAPHIC_DATA] Other Prefer Not To Say" at bounding box center [292, 87] width 118 height 10
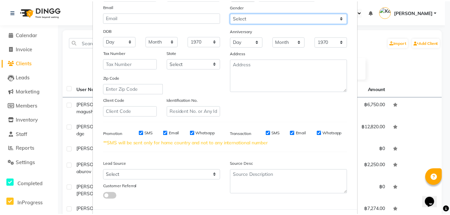
scroll to position [101, 0]
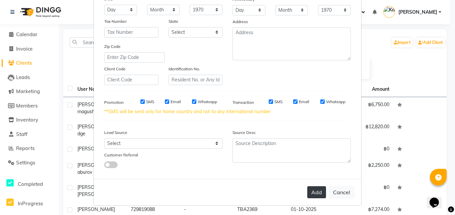
click at [316, 191] on button "Add" at bounding box center [316, 192] width 19 height 12
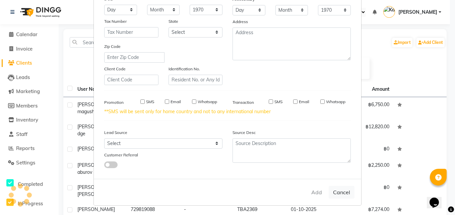
select select
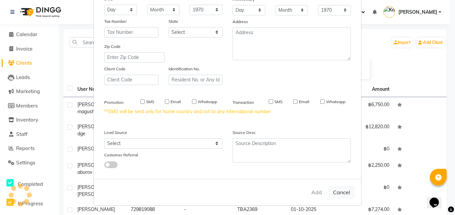
select select
checkbox input "false"
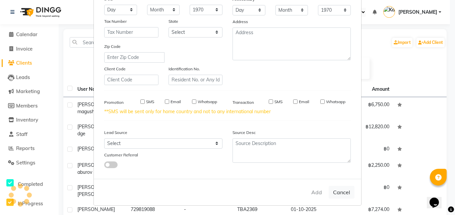
checkbox input "false"
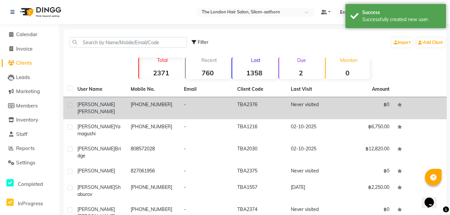
click at [152, 106] on td "+49 15158420791" at bounding box center [153, 108] width 53 height 22
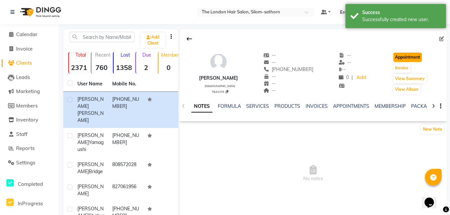
click at [404, 57] on button "Appointment" at bounding box center [407, 57] width 28 height 9
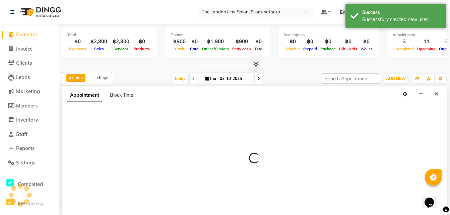
scroll to position [0, 0]
select select "600"
select select "tentative"
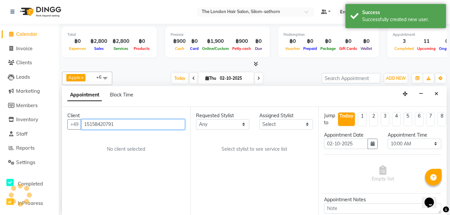
scroll to position [59, 0]
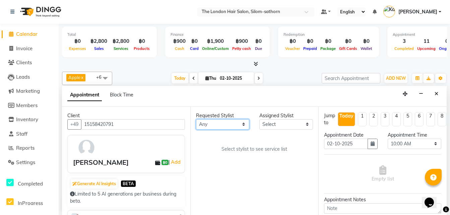
click at [209, 124] on select "Any Aon Apple Boss [PERSON_NAME] [PERSON_NAME] Pim Por" at bounding box center [223, 124] width 54 height 10
select select "56710"
click at [196, 119] on select "Any Aon Apple Boss [PERSON_NAME] [PERSON_NAME] Pim Por" at bounding box center [223, 124] width 54 height 10
select select "56710"
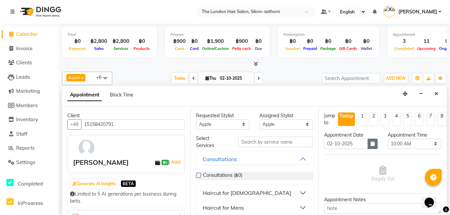
click at [372, 142] on icon "button" at bounding box center [373, 143] width 4 height 5
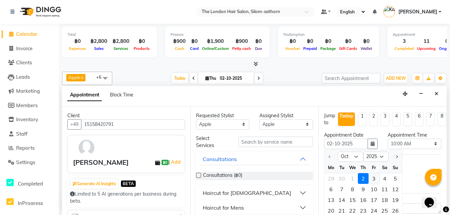
click at [374, 177] on div "3" at bounding box center [374, 178] width 11 height 11
type input "03-10-2025"
select select "600"
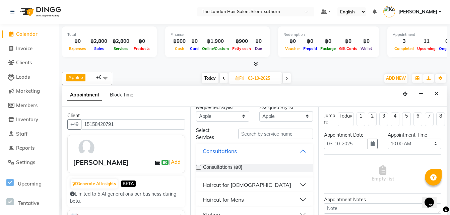
scroll to position [8, 0]
click at [238, 186] on div "Haircut for [DEMOGRAPHIC_DATA]" at bounding box center [247, 185] width 88 height 8
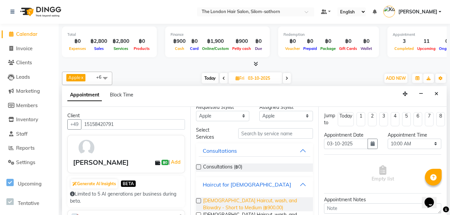
scroll to position [17, 0]
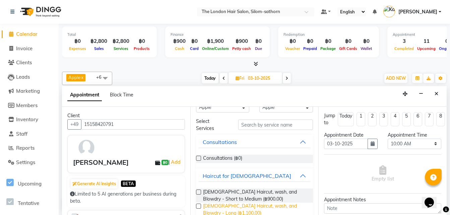
click at [252, 206] on span "Ladies Haircut, wash, and Blowdry - Long (฿1,100.00)" at bounding box center [255, 210] width 105 height 14
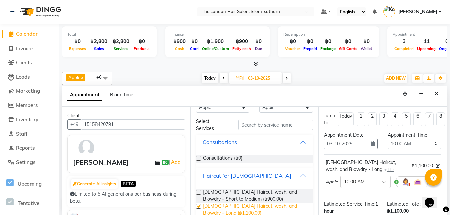
checkbox input "false"
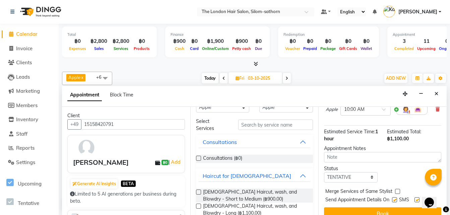
scroll to position [76, 0]
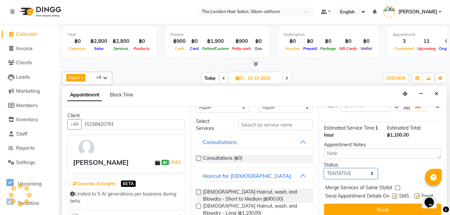
click at [334, 173] on select "Select TENTATIVE CONFIRM UPCOMING" at bounding box center [351, 174] width 54 height 10
select select "confirm booking"
click at [324, 169] on select "Select TENTATIVE CONFIRM UPCOMING" at bounding box center [351, 174] width 54 height 10
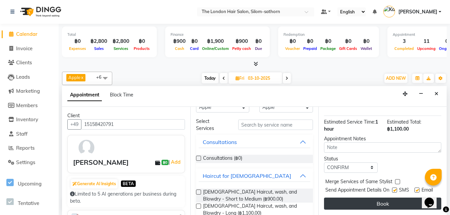
click at [367, 198] on button "Book" at bounding box center [382, 204] width 117 height 12
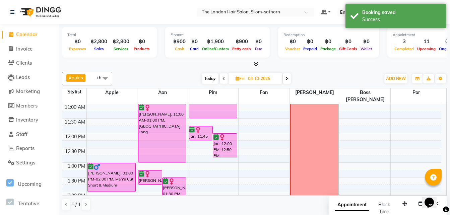
scroll to position [0, 0]
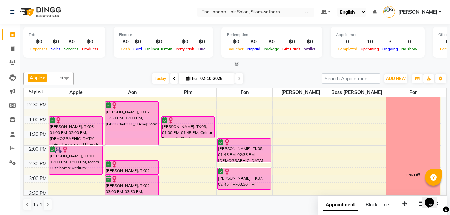
scroll to position [100, 0]
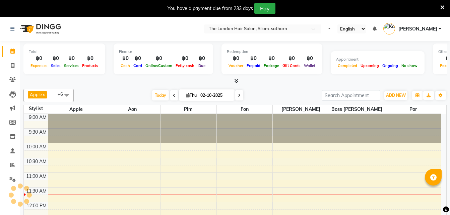
select select "en"
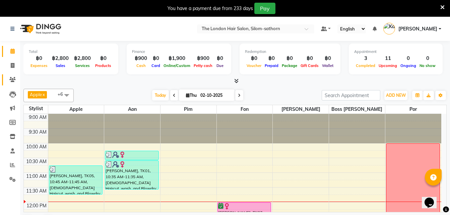
click at [12, 82] on icon at bounding box center [12, 79] width 6 height 5
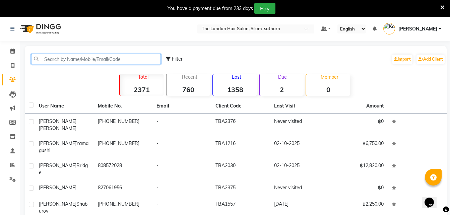
click at [74, 59] on input "text" at bounding box center [96, 59] width 130 height 10
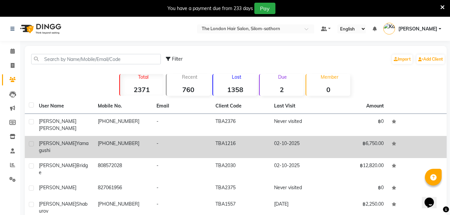
click at [99, 138] on td "+1 7025284343" at bounding box center [123, 147] width 59 height 22
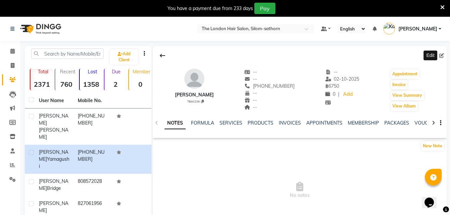
click at [443, 55] on icon at bounding box center [441, 55] width 5 height 5
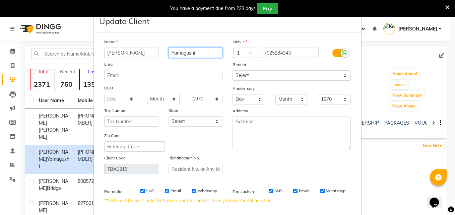
click at [188, 56] on input "Yamagushi" at bounding box center [196, 53] width 54 height 10
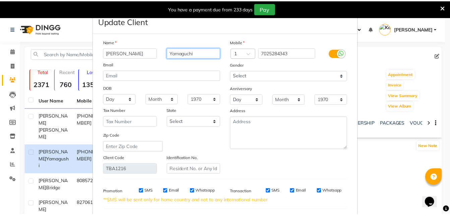
scroll to position [89, 0]
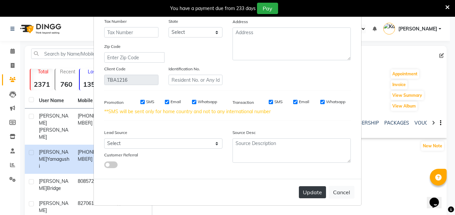
type input "Yamaguchi"
click at [304, 193] on button "Update" at bounding box center [312, 192] width 27 height 12
select select
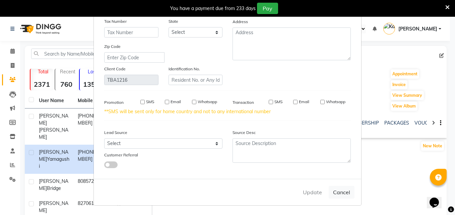
select select
checkbox input "false"
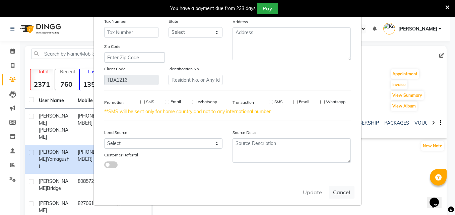
checkbox input "false"
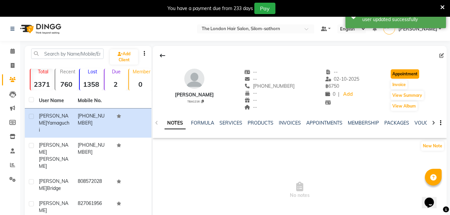
click at [412, 74] on button "Appointment" at bounding box center [405, 73] width 28 height 9
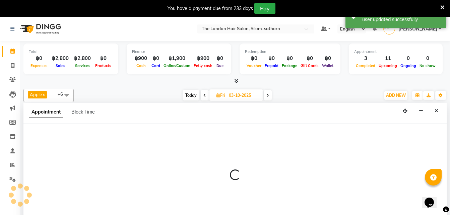
scroll to position [17, 0]
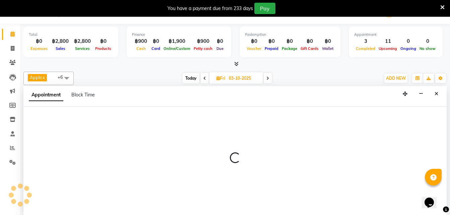
type input "02-10-2025"
select select "600"
select select "tentative"
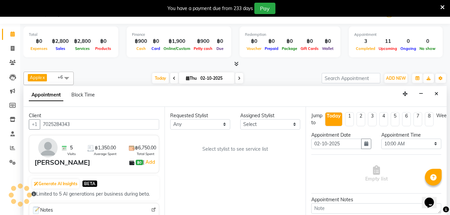
scroll to position [59, 0]
click at [192, 123] on select "Any Aon Apple Boss [PERSON_NAME] [PERSON_NAME] Pim Por" at bounding box center [200, 124] width 60 height 10
select select "56710"
click at [170, 119] on select "Any Aon Apple Boss [PERSON_NAME] [PERSON_NAME] Pim Por" at bounding box center [200, 124] width 60 height 10
select select "56710"
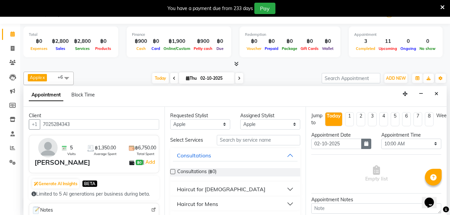
click at [361, 148] on button "button" at bounding box center [366, 144] width 10 height 10
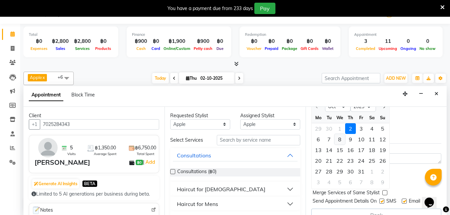
scroll to position [50, 0]
click at [341, 184] on div "5" at bounding box center [339, 182] width 11 height 11
type input "05-11-2025"
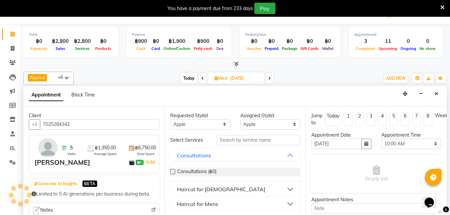
scroll to position [59, 0]
click at [397, 141] on select "Select 10:00 AM 10:05 AM 10:10 AM 10:15 AM 10:20 AM 10:25 AM 10:30 AM 10:35 AM …" at bounding box center [411, 144] width 60 height 10
select select "660"
click at [381, 139] on select "Select 10:00 AM 10:05 AM 10:10 AM 10:15 AM 10:20 AM 10:25 AM 10:30 AM 10:35 AM …" at bounding box center [411, 144] width 60 height 10
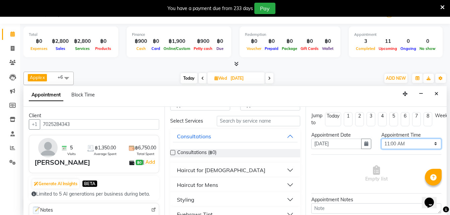
scroll to position [19, 0]
click at [210, 171] on div "Haircut for [DEMOGRAPHIC_DATA]" at bounding box center [221, 170] width 88 height 8
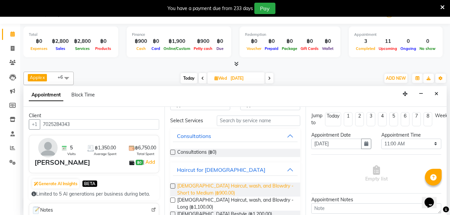
click at [224, 190] on span "Ladies Haircut, wash, and Blowdry - Short to Medium (฿900.00)" at bounding box center [236, 190] width 118 height 14
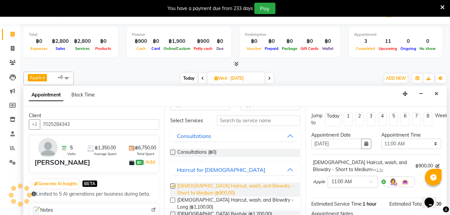
checkbox input "false"
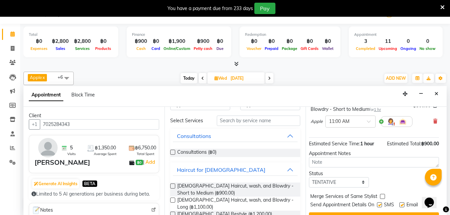
scroll to position [61, 2]
click at [323, 181] on select "Select TENTATIVE CONFIRM UPCOMING" at bounding box center [339, 182] width 60 height 10
select select "confirm booking"
click at [309, 177] on select "Select TENTATIVE CONFIRM UPCOMING" at bounding box center [339, 182] width 60 height 10
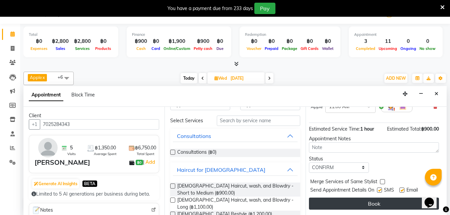
click at [360, 198] on button "Book" at bounding box center [374, 204] width 130 height 12
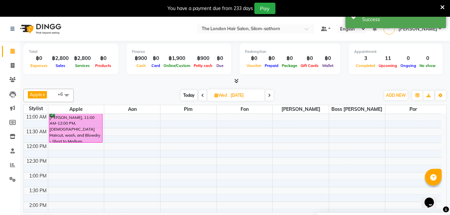
scroll to position [0, 0]
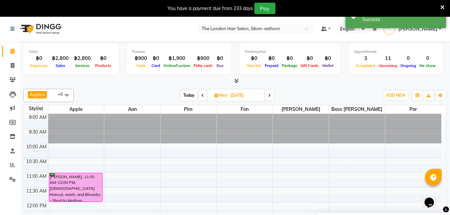
select select "56711"
select select "600"
select select "tentative"
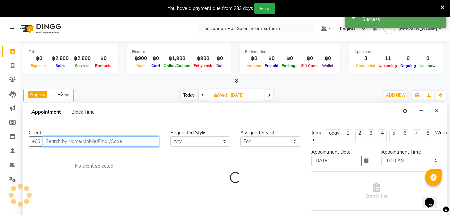
scroll to position [17, 0]
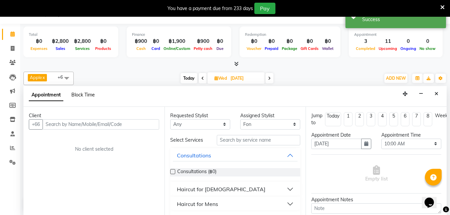
click at [84, 96] on span "Block Time" at bounding box center [82, 95] width 23 height 6
select select "56711"
select select "600"
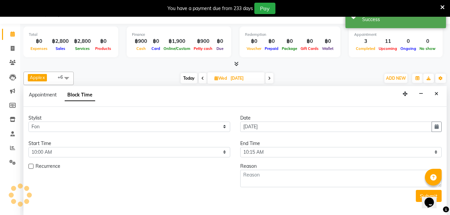
scroll to position [89, 0]
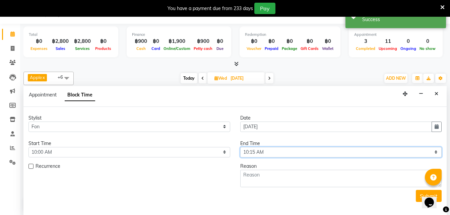
click at [251, 153] on select "Select 10:00 AM 10:05 AM 10:10 AM 10:15 AM 10:20 AM 10:25 AM 10:30 AM 10:35 AM …" at bounding box center [341, 152] width 202 height 10
select select "1200"
click at [240, 147] on select "Select 10:00 AM 10:05 AM 10:10 AM 10:15 AM 10:20 AM 10:25 AM 10:30 AM 10:35 AM …" at bounding box center [341, 152] width 202 height 10
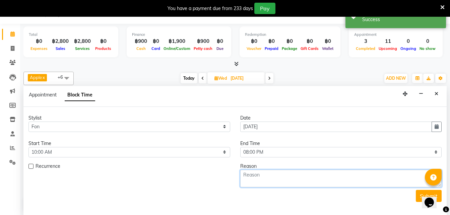
click at [251, 178] on textarea at bounding box center [341, 178] width 202 height 17
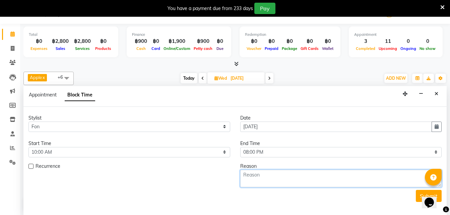
type textarea "S"
click at [259, 178] on textarea at bounding box center [341, 178] width 202 height 17
type textarea "Day Off"
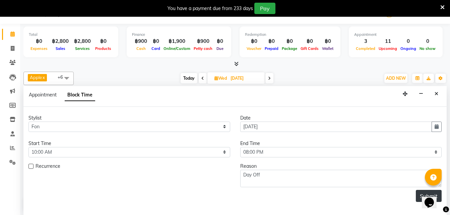
click at [420, 198] on button "Submit" at bounding box center [429, 196] width 26 height 12
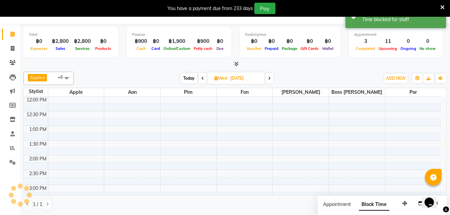
scroll to position [0, 0]
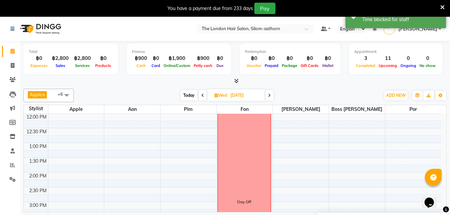
click at [189, 95] on span "Today" at bounding box center [189, 95] width 17 height 10
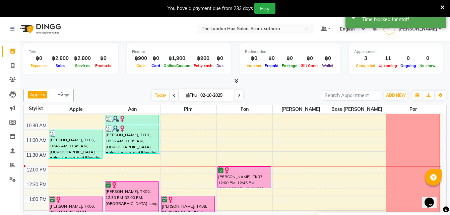
scroll to position [36, 0]
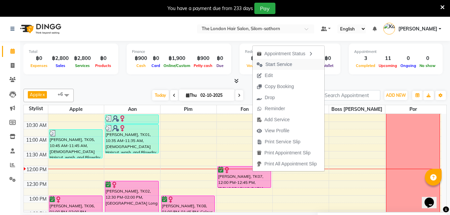
click at [290, 63] on span "Start Service" at bounding box center [278, 64] width 27 height 7
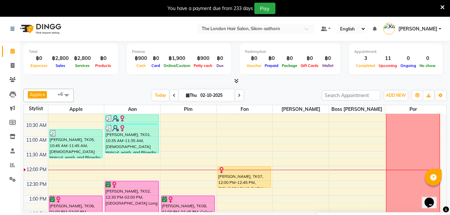
click at [240, 95] on icon at bounding box center [239, 95] width 3 height 4
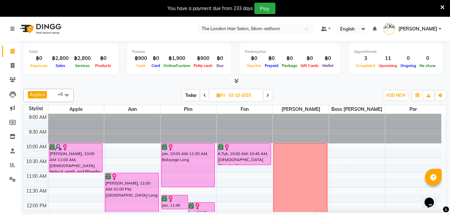
scroll to position [17, 0]
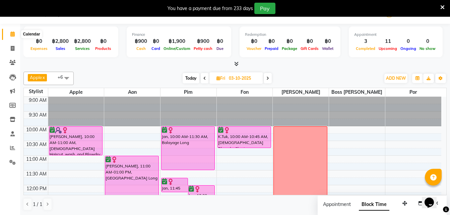
click at [11, 35] on icon at bounding box center [12, 34] width 4 height 5
click at [190, 78] on span "Today" at bounding box center [191, 78] width 17 height 10
type input "02-10-2025"
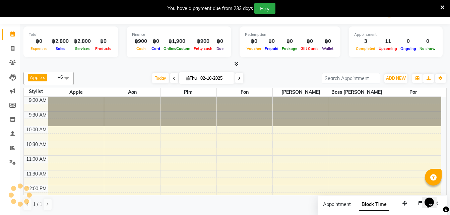
scroll to position [89, 0]
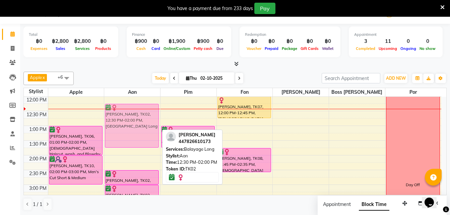
drag, startPoint x: 122, startPoint y: 141, endPoint x: 126, endPoint y: 136, distance: 6.4
click at [126, 136] on div "Janet Bridge, TK01, 10:15 AM-10:35 AM, Toner Short Janet Bridge, TK01, 10:35 AM…" at bounding box center [132, 185] width 56 height 354
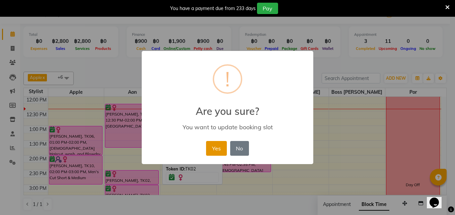
click at [214, 150] on button "Yes" at bounding box center [216, 148] width 20 height 15
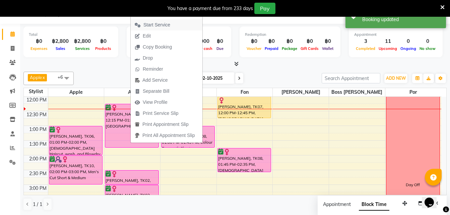
click at [161, 26] on span "Start Service" at bounding box center [156, 24] width 27 height 7
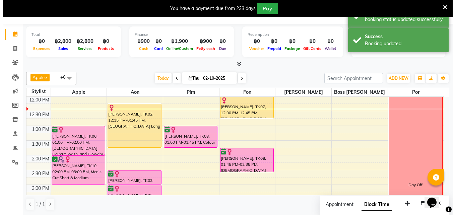
scroll to position [55, 0]
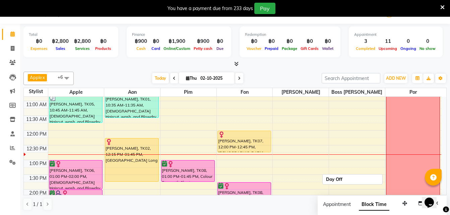
click at [429, 146] on div "Day Off" at bounding box center [412, 219] width 53 height 294
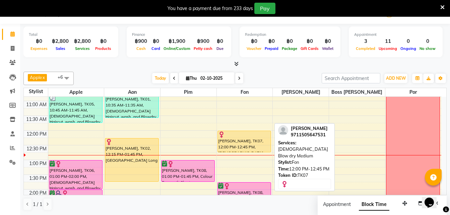
click at [246, 141] on div "Carol Geldenhuys, TK07, 12:00 PM-12:45 PM, Ladies Blow dry Medium" at bounding box center [244, 141] width 53 height 21
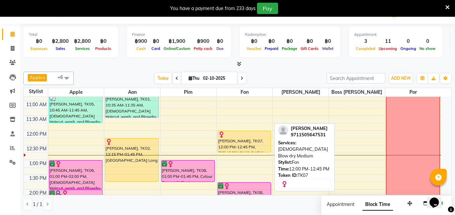
select select "1"
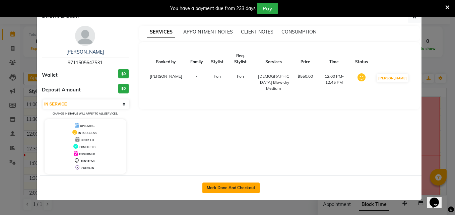
click at [220, 188] on button "Mark Done And Checkout" at bounding box center [230, 188] width 57 height 11
select select "service"
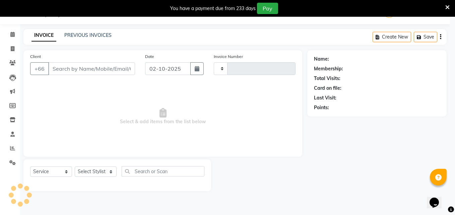
scroll to position [17, 0]
type input "1842"
select select "6977"
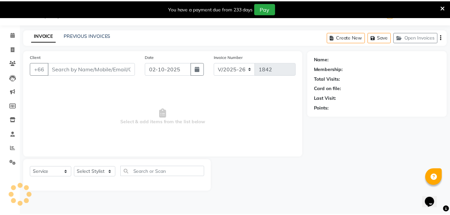
scroll to position [0, 0]
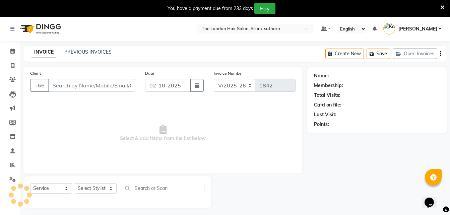
type input "9711505647531"
select select "56711"
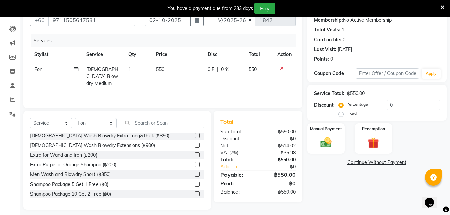
scroll to position [155, 0]
click at [103, 161] on div "Extra Purpel or Orange Shampoo (฿200)" at bounding box center [73, 164] width 86 height 7
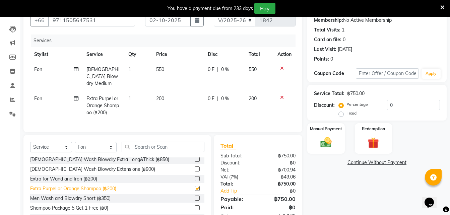
checkbox input "false"
click at [327, 140] on img at bounding box center [326, 142] width 19 height 13
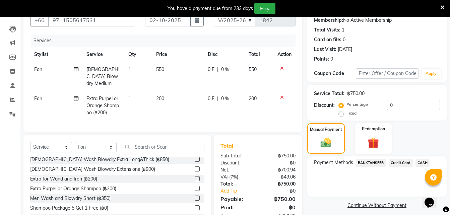
click at [396, 163] on span "Credit Card" at bounding box center [401, 163] width 24 height 8
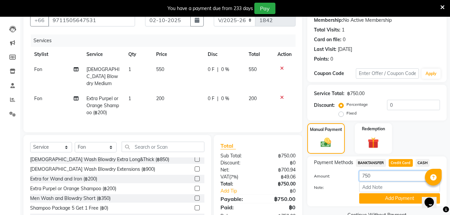
click at [387, 172] on input "750" at bounding box center [399, 176] width 81 height 10
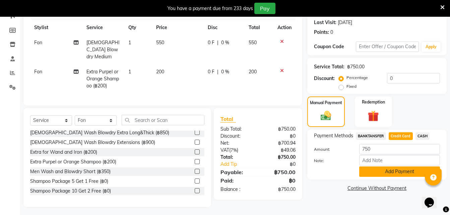
click at [377, 172] on button "Add Payment" at bounding box center [399, 172] width 81 height 10
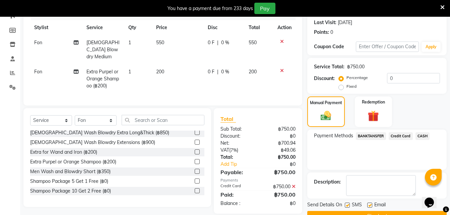
scroll to position [109, 0]
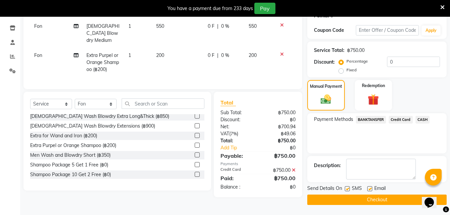
click at [372, 202] on button "Checkout" at bounding box center [376, 200] width 139 height 10
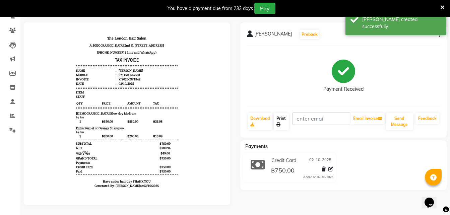
click at [282, 122] on link "Print" at bounding box center [281, 121] width 15 height 17
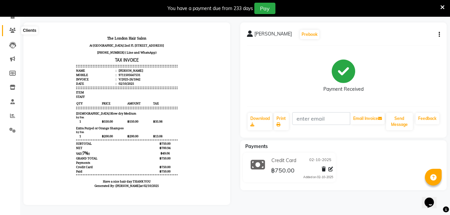
click at [11, 28] on icon at bounding box center [12, 30] width 6 height 5
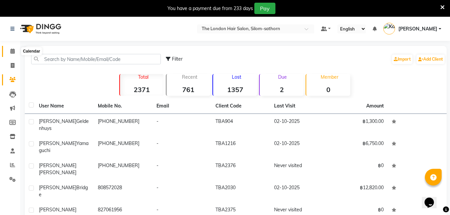
click at [12, 49] on icon at bounding box center [12, 51] width 4 height 5
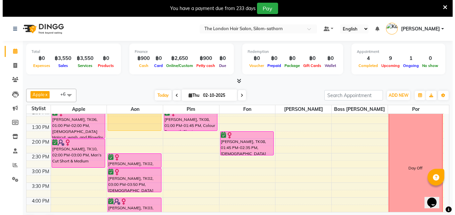
scroll to position [107, 0]
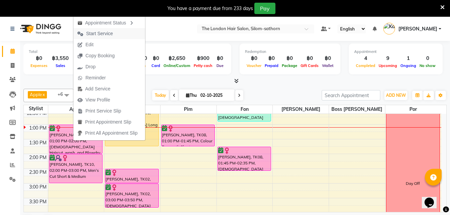
click at [98, 35] on span "Start Service" at bounding box center [99, 33] width 27 height 7
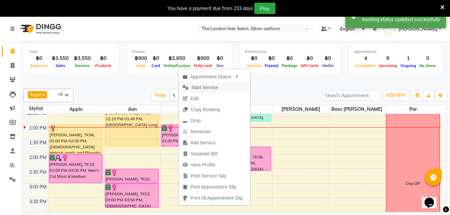
click at [207, 88] on span "Start Service" at bounding box center [204, 87] width 27 height 7
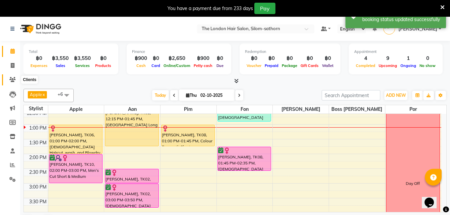
click at [8, 81] on span at bounding box center [13, 80] width 12 height 8
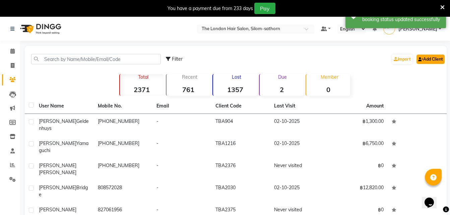
click at [430, 58] on link "Add Client" at bounding box center [431, 59] width 28 height 9
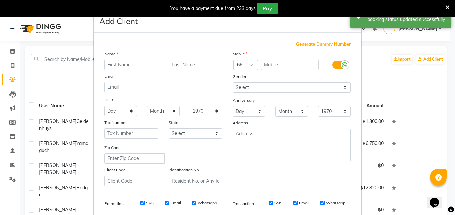
click at [150, 66] on input "text" at bounding box center [131, 65] width 54 height 10
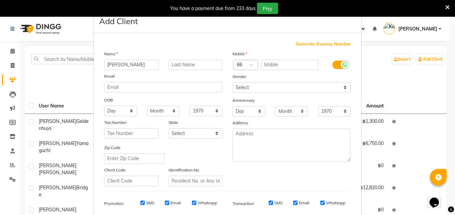
type input "Chan Xiaoli"
click at [271, 68] on input "text" at bounding box center [290, 65] width 58 height 10
type input "76854639"
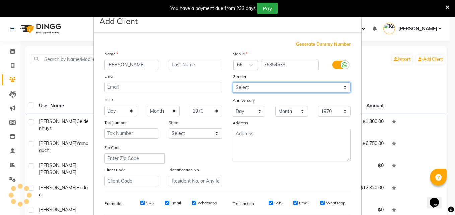
click at [252, 87] on select "Select [DEMOGRAPHIC_DATA] [DEMOGRAPHIC_DATA] Other Prefer Not To Say" at bounding box center [292, 87] width 118 height 10
select select "[DEMOGRAPHIC_DATA]"
click at [233, 82] on select "Select [DEMOGRAPHIC_DATA] [DEMOGRAPHIC_DATA] Other Prefer Not To Say" at bounding box center [292, 87] width 118 height 10
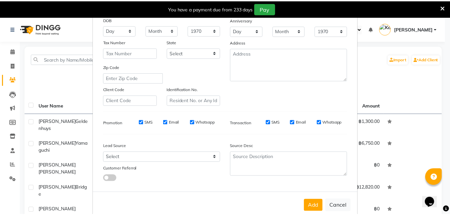
scroll to position [85, 0]
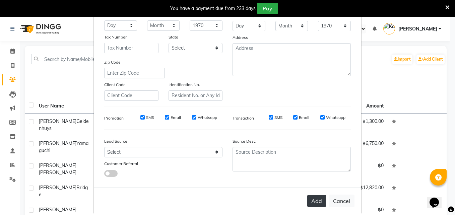
click at [310, 201] on button "Add" at bounding box center [316, 201] width 19 height 12
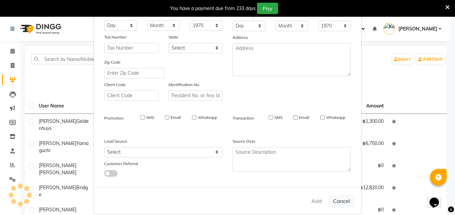
select select
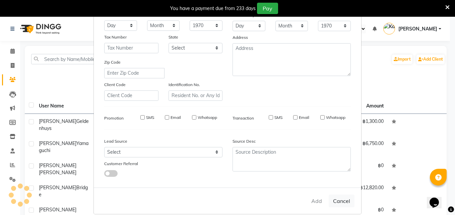
select select
checkbox input "false"
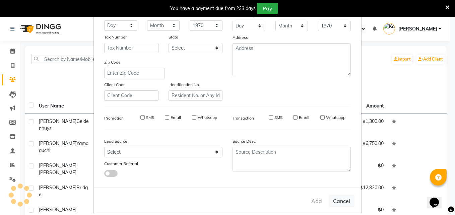
checkbox input "false"
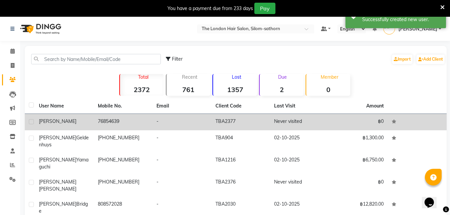
click at [282, 122] on td "Never visited" at bounding box center [299, 122] width 59 height 16
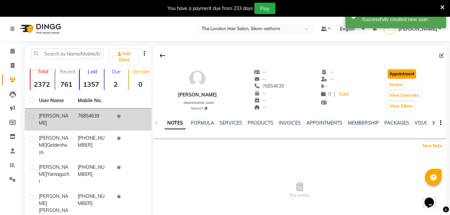
click at [401, 71] on button "Appointment" at bounding box center [402, 73] width 28 height 9
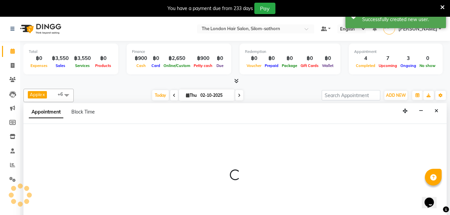
scroll to position [17, 0]
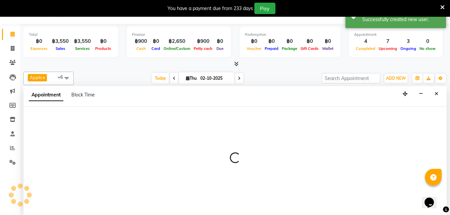
select select "600"
select select "tentative"
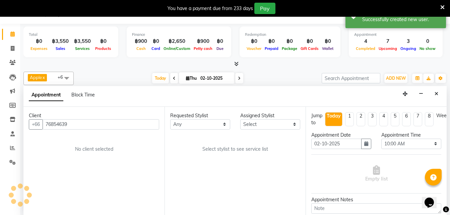
scroll to position [118, 0]
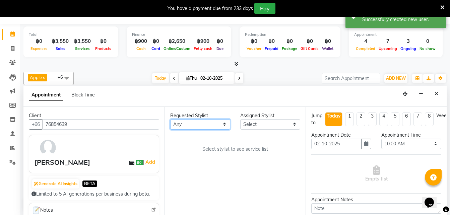
click at [184, 121] on select "Any Aon Apple Boss [PERSON_NAME] [PERSON_NAME] Pim Por" at bounding box center [200, 124] width 60 height 10
select select "56710"
click at [170, 119] on select "Any Aon Apple Boss [PERSON_NAME] [PERSON_NAME] Pim Por" at bounding box center [200, 124] width 60 height 10
select select "56710"
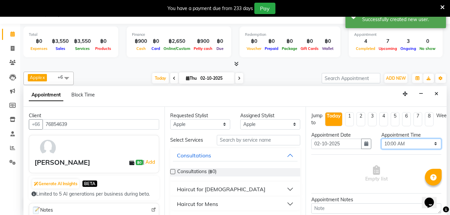
click at [393, 143] on select "Select 10:00 AM 10:05 AM 10:10 AM 10:15 AM 10:20 AM 10:25 AM 10:30 AM 10:35 AM …" at bounding box center [411, 144] width 60 height 10
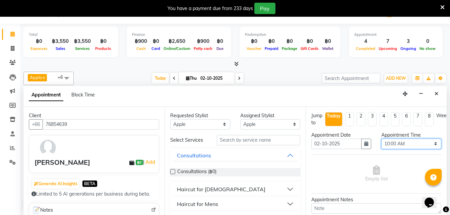
select select "740"
click at [381, 139] on select "Select 10:00 AM 10:05 AM 10:10 AM 10:15 AM 10:20 AM 10:25 AM 10:30 AM 10:35 AM …" at bounding box center [411, 144] width 60 height 10
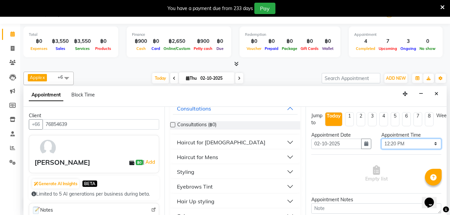
scroll to position [48, 0]
click at [178, 175] on div "Styling" at bounding box center [185, 171] width 17 height 8
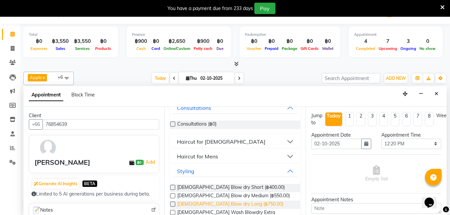
click at [234, 203] on span "Ladies Blow dry Long (฿750.00)" at bounding box center [230, 205] width 106 height 8
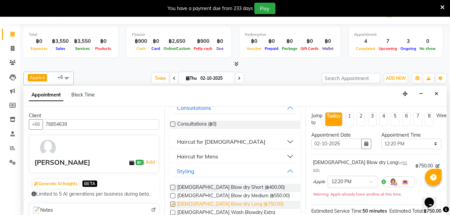
checkbox input "false"
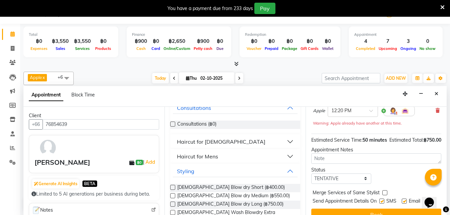
scroll to position [76, 0]
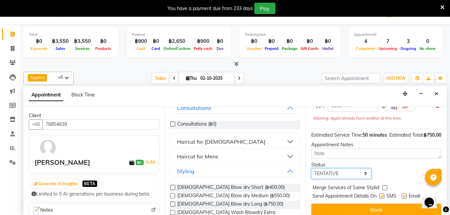
click at [332, 172] on select "Select TENTATIVE CONFIRM CHECK-IN UPCOMING" at bounding box center [341, 174] width 60 height 10
select select "confirm booking"
click at [311, 169] on select "Select TENTATIVE CONFIRM CHECK-IN UPCOMING" at bounding box center [341, 174] width 60 height 10
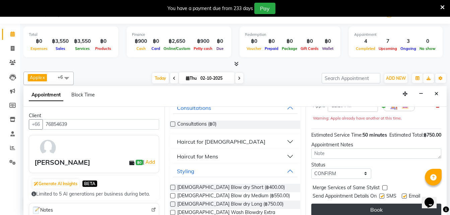
click at [360, 206] on button "Book" at bounding box center [376, 210] width 130 height 12
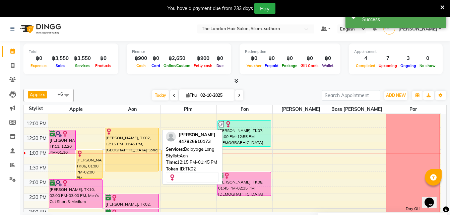
scroll to position [82, 0]
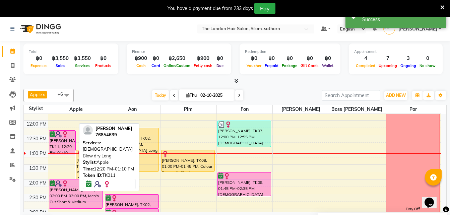
click at [63, 140] on div "Chan Xiaoli, TK11, 12:20 PM-01:10 PM, Ladies Blow dry Long" at bounding box center [62, 142] width 26 height 23
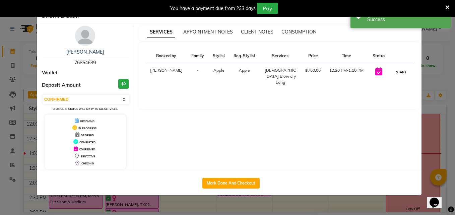
click at [400, 74] on button "START" at bounding box center [401, 72] width 14 height 8
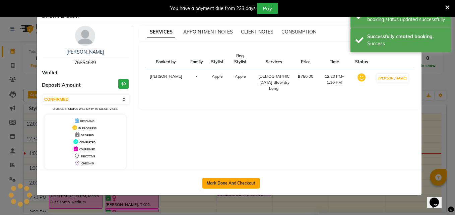
select select "1"
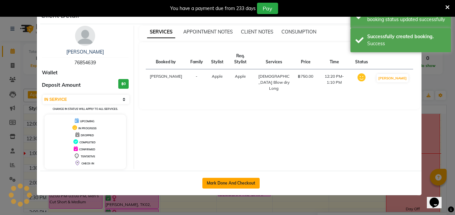
click at [230, 182] on button "Mark Done And Checkout" at bounding box center [230, 183] width 57 height 11
select select "service"
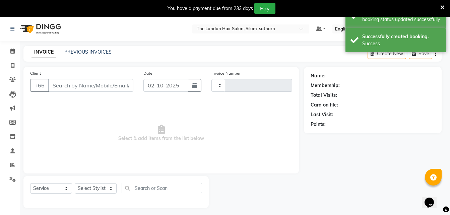
type input "1843"
select select "6977"
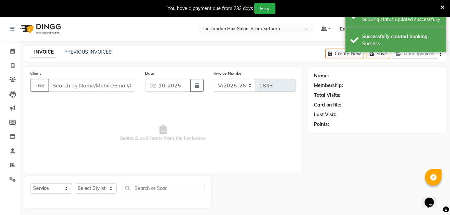
type input "76854639"
select select "56710"
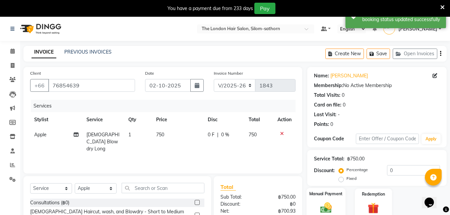
scroll to position [70, 0]
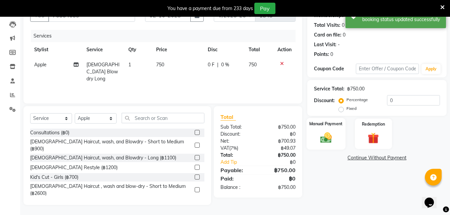
click at [328, 135] on img at bounding box center [326, 137] width 19 height 13
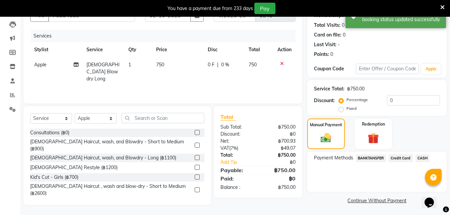
click at [423, 160] on span "CASH" at bounding box center [423, 158] width 14 height 8
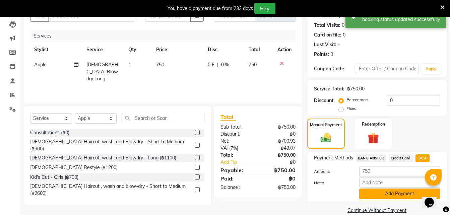
click at [376, 195] on button "Add Payment" at bounding box center [399, 194] width 81 height 10
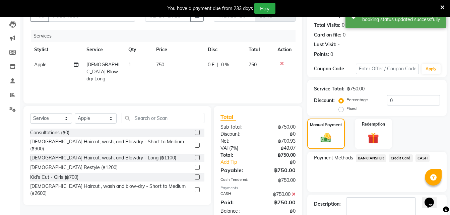
scroll to position [109, 0]
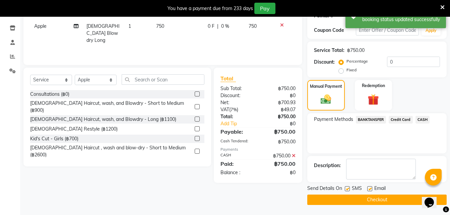
click at [344, 202] on button "Checkout" at bounding box center [376, 200] width 139 height 10
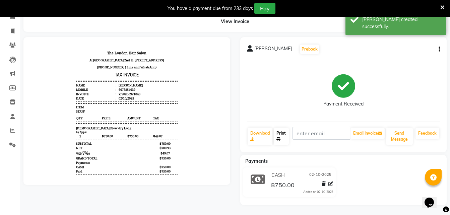
click at [281, 141] on link "Print" at bounding box center [281, 136] width 15 height 17
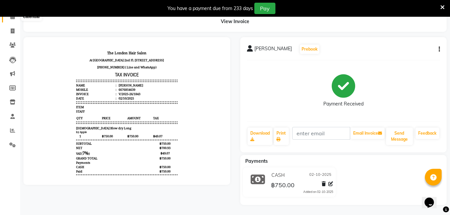
click at [13, 17] on icon at bounding box center [12, 16] width 4 height 5
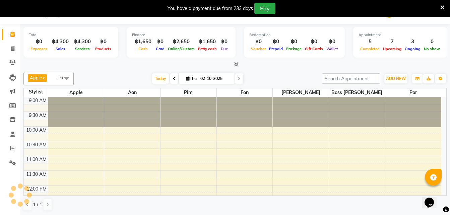
scroll to position [118, 0]
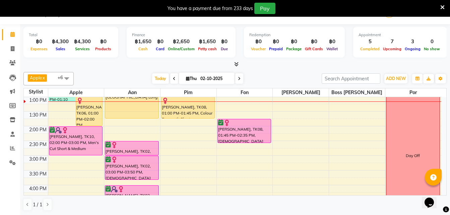
click at [199, 78] on input "02-10-2025" at bounding box center [215, 79] width 34 height 10
select select "10"
select select "2025"
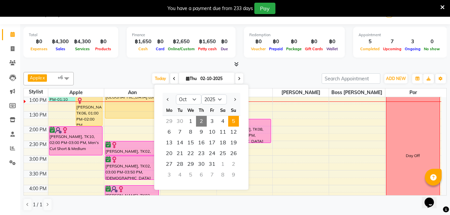
click at [232, 121] on span "5" at bounding box center [233, 121] width 11 height 11
type input "05-10-2025"
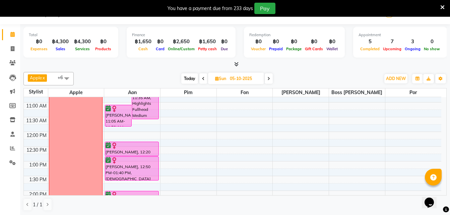
scroll to position [0, 0]
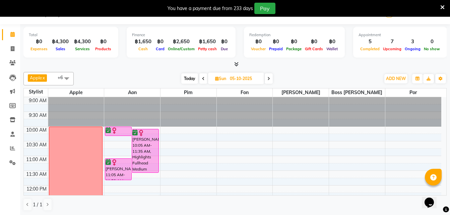
click at [228, 78] on span "Sun" at bounding box center [220, 78] width 14 height 5
select select "10"
select select "2025"
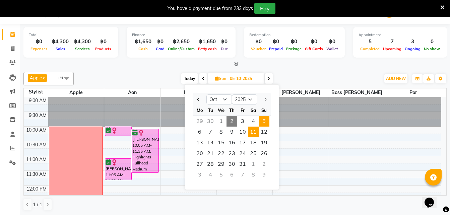
click at [254, 135] on span "11" at bounding box center [253, 132] width 11 height 11
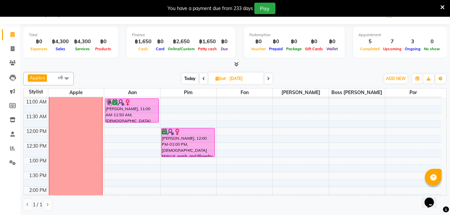
scroll to position [57, 0]
click at [270, 80] on span at bounding box center [268, 78] width 8 height 10
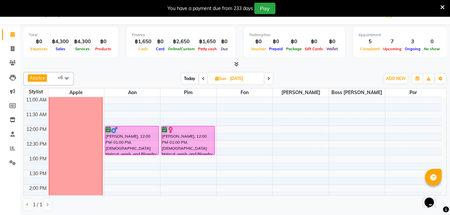
scroll to position [65, 0]
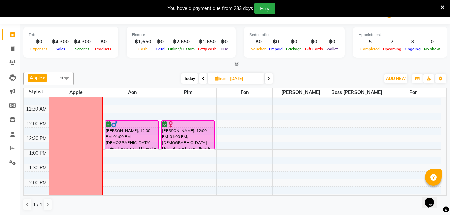
click at [194, 78] on span "Today" at bounding box center [189, 78] width 17 height 10
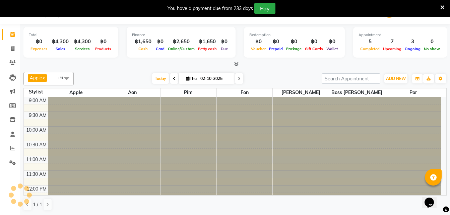
scroll to position [118, 0]
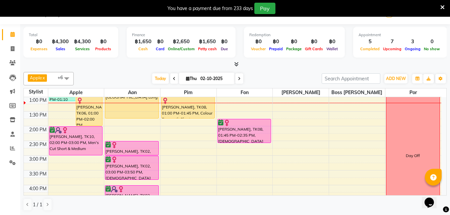
click at [239, 80] on icon at bounding box center [239, 79] width 3 height 4
type input "03-10-2025"
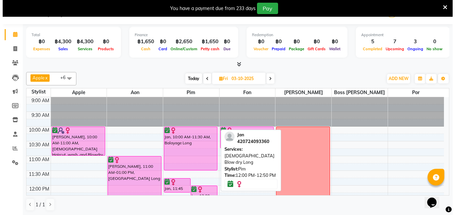
scroll to position [0, 0]
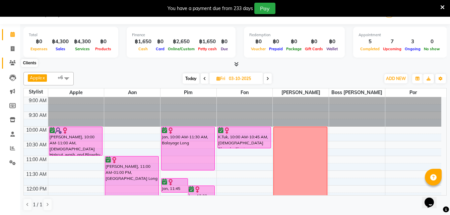
click at [13, 62] on icon at bounding box center [12, 62] width 6 height 5
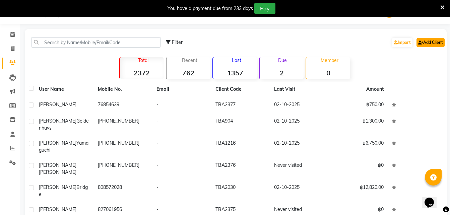
click at [433, 44] on link "Add Client" at bounding box center [431, 42] width 28 height 9
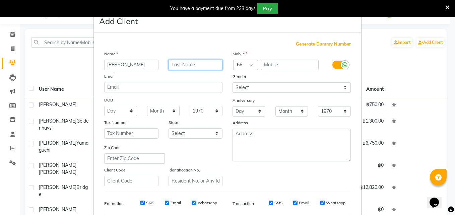
click at [172, 66] on input "text" at bounding box center [196, 65] width 54 height 10
click at [125, 66] on input "James" at bounding box center [131, 65] width 54 height 10
type input "James&Elanie"
click at [242, 71] on div "Mobile Country Code × 66 Gender Select Male Female Other Prefer Not To Say Anni…" at bounding box center [292, 118] width 128 height 136
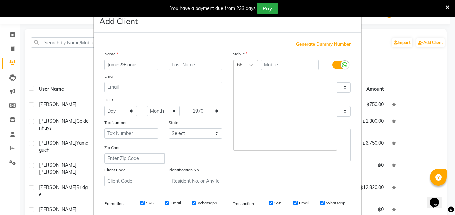
click at [243, 66] on div at bounding box center [246, 65] width 24 height 7
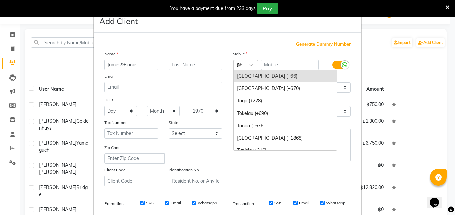
scroll to position [713, 0]
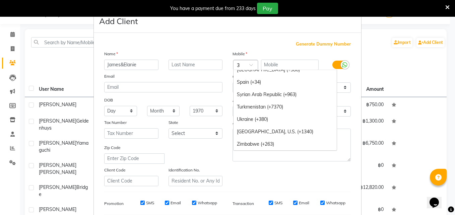
type input "33"
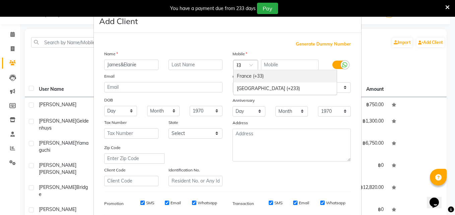
click at [237, 75] on div "France (+33)" at bounding box center [285, 76] width 103 height 12
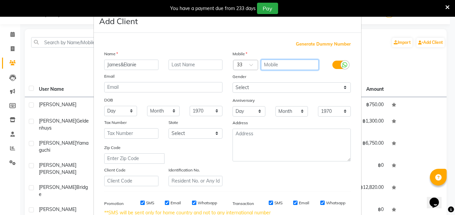
click at [278, 65] on input "text" at bounding box center [290, 65] width 58 height 10
type input "687408157"
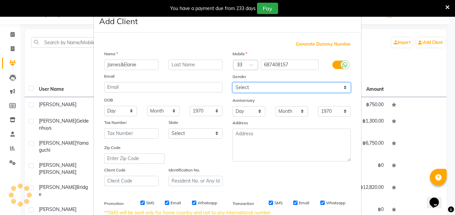
click at [245, 88] on select "Select [DEMOGRAPHIC_DATA] [DEMOGRAPHIC_DATA] Other Prefer Not To Say" at bounding box center [292, 87] width 118 height 10
select select "[DEMOGRAPHIC_DATA]"
click at [233, 82] on select "Select [DEMOGRAPHIC_DATA] [DEMOGRAPHIC_DATA] Other Prefer Not To Say" at bounding box center [292, 87] width 118 height 10
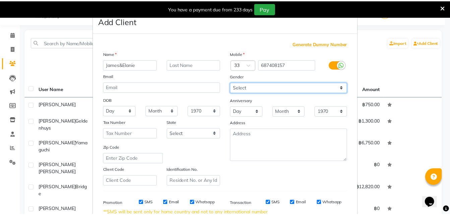
scroll to position [101, 0]
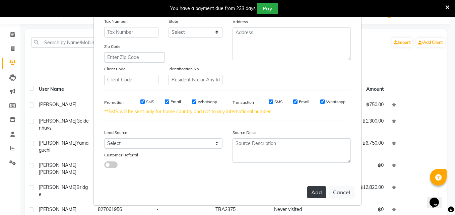
click at [312, 192] on button "Add" at bounding box center [316, 192] width 19 height 12
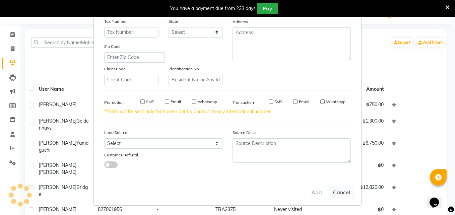
select select
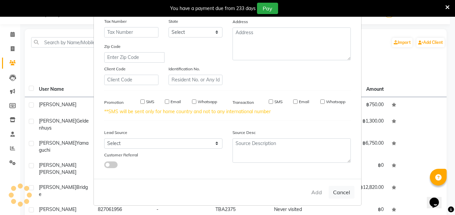
select select
checkbox input "false"
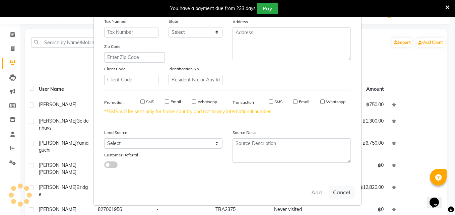
checkbox input "false"
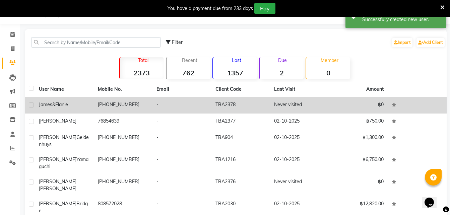
click at [236, 100] on td "TBA2378" at bounding box center [240, 105] width 59 height 16
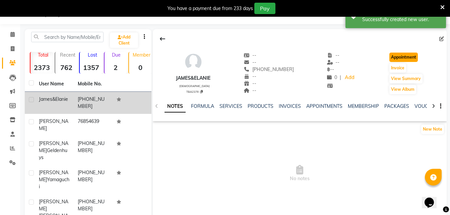
click at [397, 57] on button "Appointment" at bounding box center [403, 57] width 28 height 9
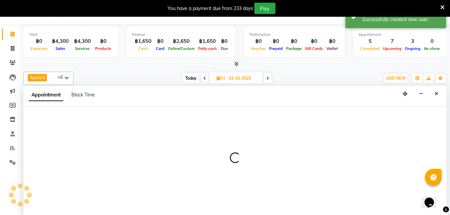
type input "02-10-2025"
select select "600"
select select "tentative"
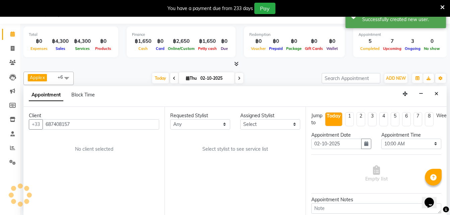
scroll to position [118, 0]
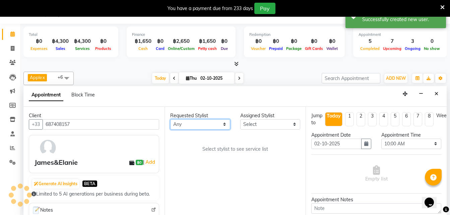
click at [181, 127] on select "Any Aon Apple Boss [PERSON_NAME] [PERSON_NAME] Pim Por" at bounding box center [200, 124] width 60 height 10
select select "56710"
click at [170, 119] on select "Any Aon Apple Boss [PERSON_NAME] [PERSON_NAME] Pim Por" at bounding box center [200, 124] width 60 height 10
select select "56710"
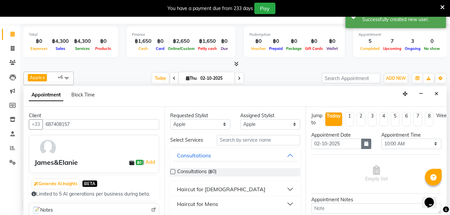
click at [364, 142] on icon "button" at bounding box center [366, 143] width 4 height 5
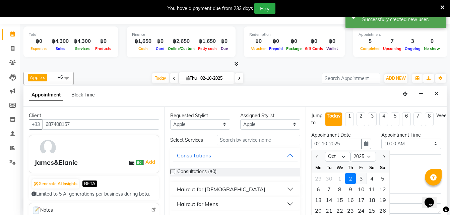
click at [362, 177] on div "3" at bounding box center [361, 178] width 11 height 11
type input "03-10-2025"
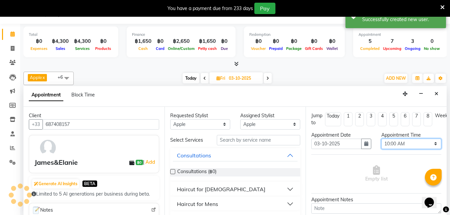
click at [397, 142] on select "Select 10:00 AM 10:05 AM 10:10 AM 10:15 AM 10:20 AM 10:25 AM 10:30 AM 10:35 AM …" at bounding box center [411, 144] width 60 height 10
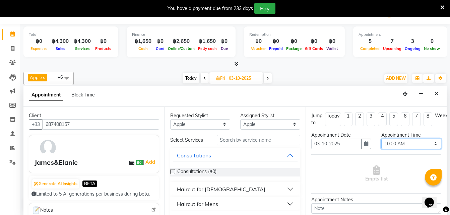
select select "840"
click at [381, 139] on select "Select 10:00 AM 10:05 AM 10:10 AM 10:15 AM 10:20 AM 10:25 AM 10:30 AM 10:35 AM …" at bounding box center [411, 144] width 60 height 10
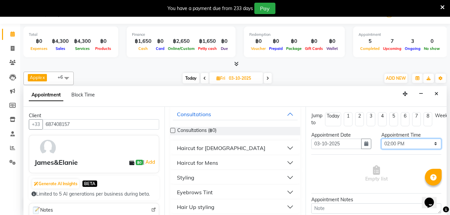
scroll to position [42, 0]
click at [192, 162] on div "Haircut for Mens" at bounding box center [197, 163] width 41 height 8
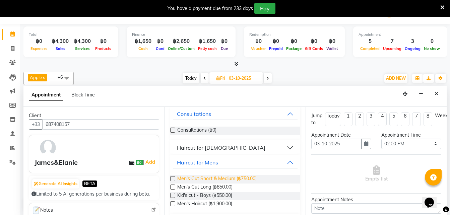
click at [217, 179] on span "Men's Cut Short & Medium (฿750.00)" at bounding box center [216, 179] width 79 height 8
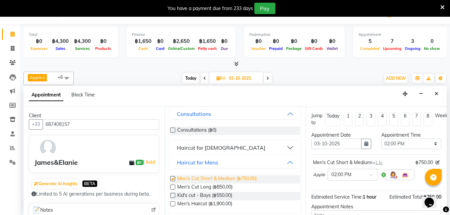
checkbox input "false"
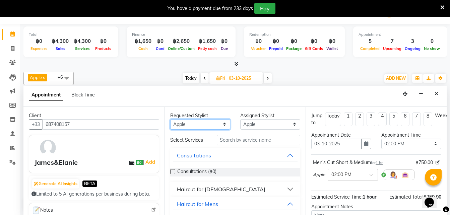
click at [188, 124] on select "Any Aon Apple Boss [PERSON_NAME] [PERSON_NAME] Pim Por" at bounding box center [200, 124] width 60 height 10
select select "65351"
click at [170, 119] on select "Any Aon Apple Boss [PERSON_NAME] [PERSON_NAME] Pim Por" at bounding box center [200, 124] width 60 height 10
select select "65351"
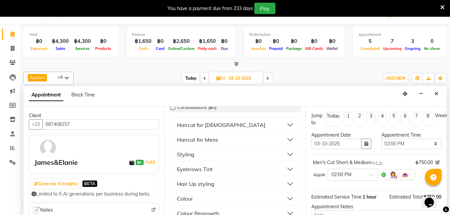
scroll to position [65, 0]
click at [208, 126] on div "Haircut for [DEMOGRAPHIC_DATA]" at bounding box center [221, 125] width 88 height 8
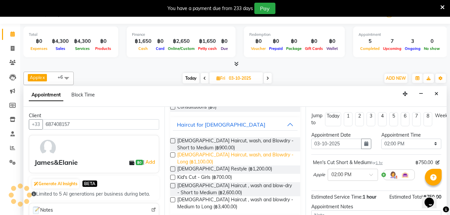
click at [217, 155] on span "Ladies Haircut, wash, and Blowdry - Long (฿1,100.00)" at bounding box center [236, 158] width 118 height 14
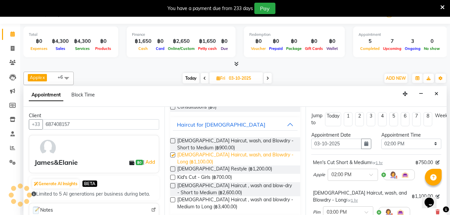
checkbox input "false"
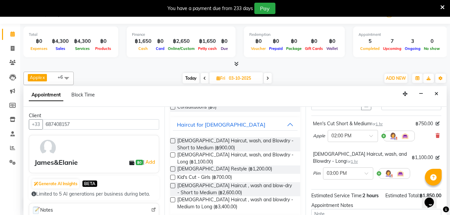
scroll to position [40, 0]
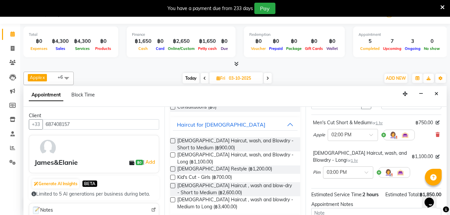
click at [336, 170] on input "text" at bounding box center [341, 172] width 29 height 7
drag, startPoint x: 339, startPoint y: 185, endPoint x: 334, endPoint y: 186, distance: 5.7
click at [334, 186] on div "02:00 PM" at bounding box center [348, 187] width 50 height 12
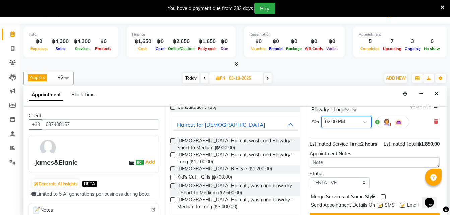
scroll to position [102, 2]
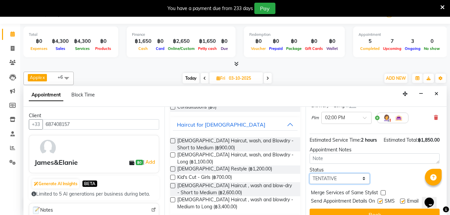
click at [324, 184] on select "Select TENTATIVE CONFIRM UPCOMING" at bounding box center [340, 179] width 60 height 10
select select "confirm booking"
click at [310, 180] on select "Select TENTATIVE CONFIRM UPCOMING" at bounding box center [340, 179] width 60 height 10
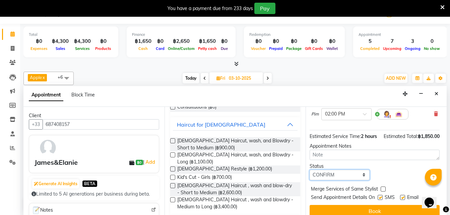
scroll to position [125, 0]
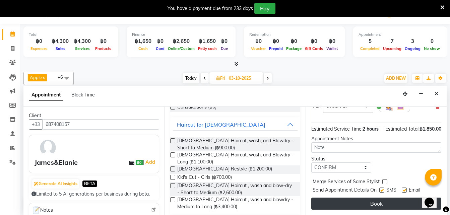
click at [350, 200] on button "Book" at bounding box center [376, 204] width 130 height 12
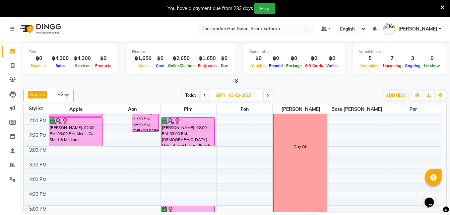
scroll to position [144, 0]
click at [228, 96] on input "03-10-2025" at bounding box center [244, 95] width 34 height 10
select select "10"
select select "2025"
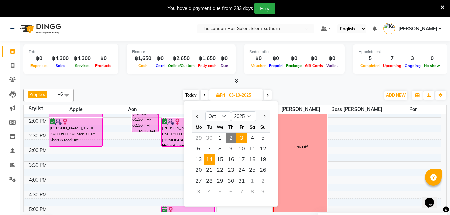
click at [211, 159] on span "14" at bounding box center [209, 159] width 11 height 11
type input "14-10-2025"
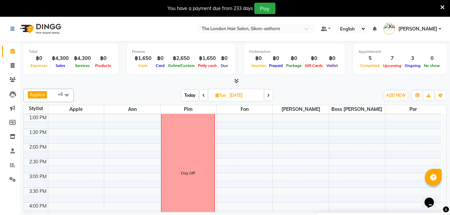
scroll to position [0, 0]
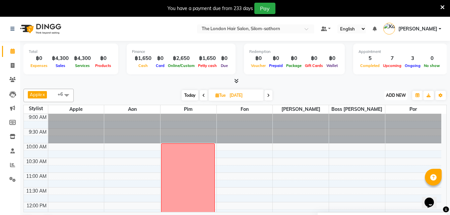
click at [398, 96] on span "ADD NEW" at bounding box center [396, 95] width 20 height 5
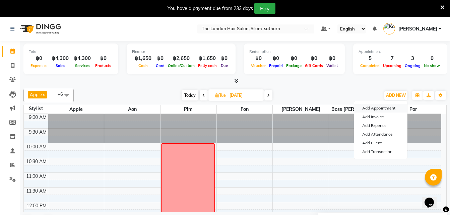
click at [374, 110] on button "Add Appointment" at bounding box center [380, 108] width 53 height 9
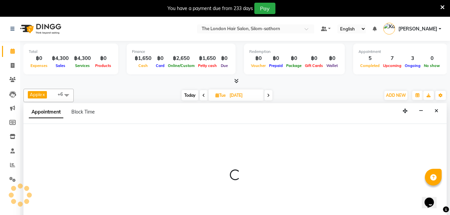
scroll to position [17, 0]
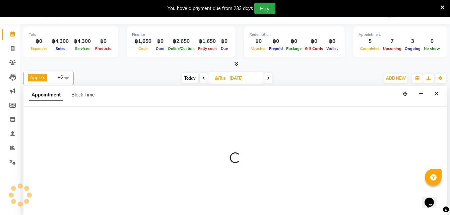
select select "600"
select select "tentative"
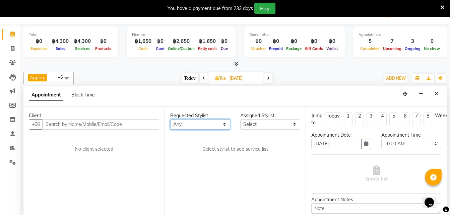
click at [201, 124] on select "Any Aon Apple Boss [PERSON_NAME] [PERSON_NAME] Pim Por" at bounding box center [200, 124] width 60 height 10
select select "56709"
click at [170, 119] on select "Any Aon Apple Boss [PERSON_NAME] [PERSON_NAME] Pim Por" at bounding box center [200, 124] width 60 height 10
select select "56709"
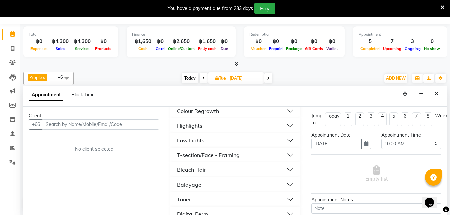
scroll to position [167, 0]
click at [189, 125] on div "Highlights" at bounding box center [189, 125] width 25 height 8
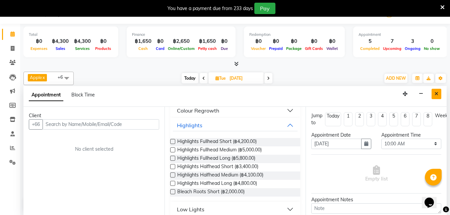
click at [435, 92] on icon "Close" at bounding box center [437, 93] width 4 height 5
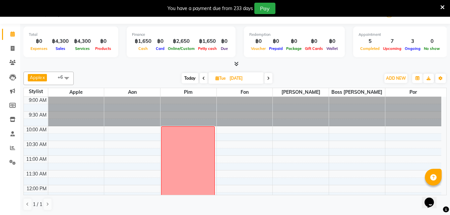
click at [190, 77] on span "Today" at bounding box center [190, 78] width 17 height 10
type input "02-10-2025"
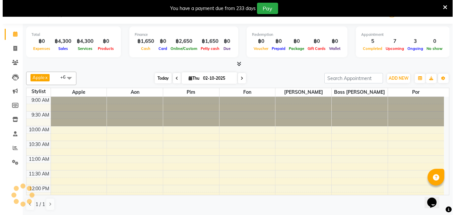
scroll to position [118, 0]
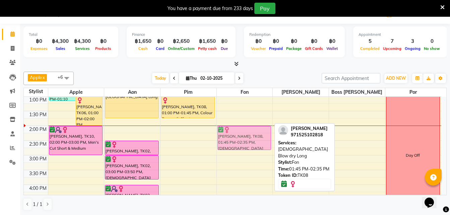
drag, startPoint x: 244, startPoint y: 132, endPoint x: 244, endPoint y: 138, distance: 6.0
click at [244, 138] on div "Carol Geldenhuys, TK07, 12:00 PM-12:55 PM, Ladies Blow dry Medium,Extra Purpel …" at bounding box center [245, 156] width 56 height 354
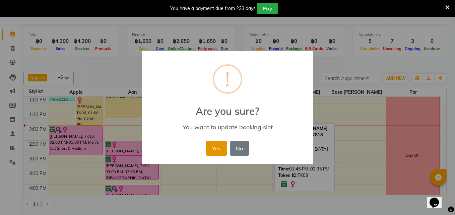
click at [218, 150] on button "Yes" at bounding box center [216, 148] width 20 height 15
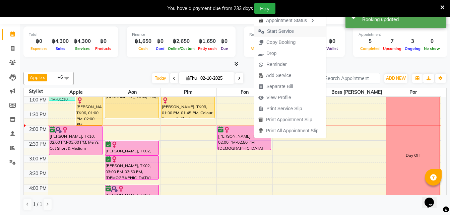
click at [281, 29] on span "Start Service" at bounding box center [280, 31] width 27 height 7
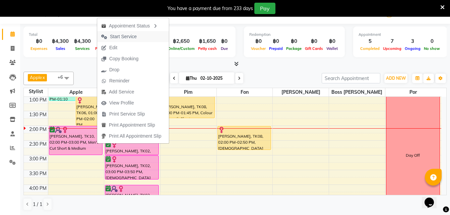
click at [133, 40] on span "Start Service" at bounding box center [123, 36] width 27 height 7
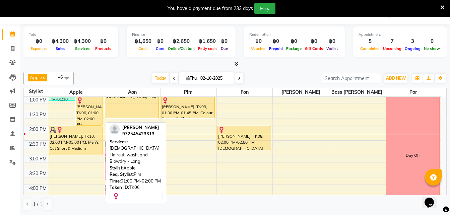
click at [91, 116] on div "[PERSON_NAME], TK06, 01:00 PM-02:00 PM, [DEMOGRAPHIC_DATA] Haircut, wash, and B…" at bounding box center [89, 111] width 26 height 28
select select "1"
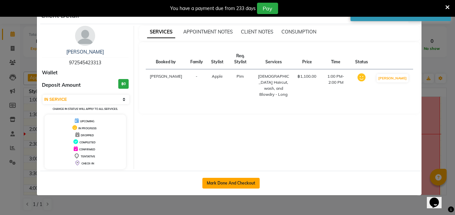
click at [217, 186] on button "Mark Done And Checkout" at bounding box center [230, 183] width 57 height 11
select select "service"
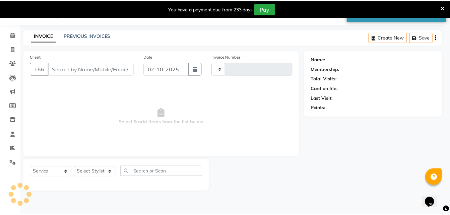
scroll to position [17, 0]
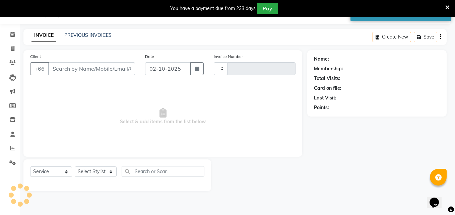
type input "1844"
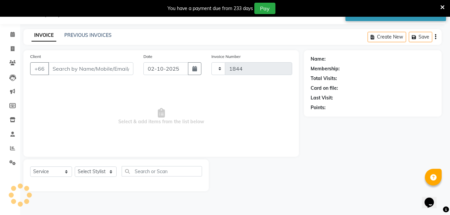
select select "6977"
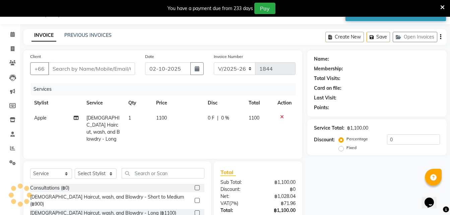
type input "972545423313"
select select "56710"
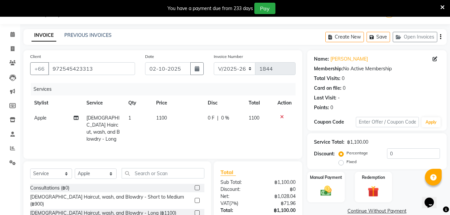
scroll to position [70, 0]
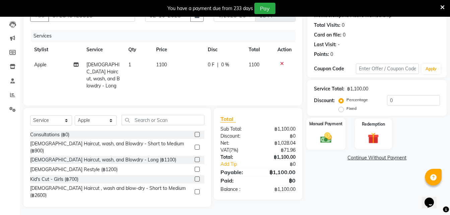
click at [332, 139] on img at bounding box center [326, 137] width 19 height 13
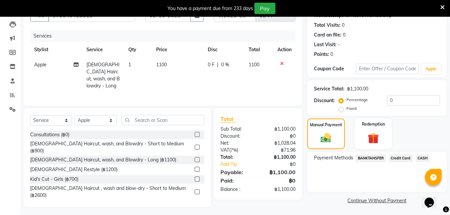
click at [420, 159] on span "CASH" at bounding box center [423, 158] width 14 height 8
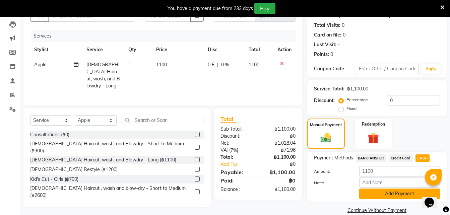
click at [380, 196] on button "Add Payment" at bounding box center [399, 194] width 81 height 10
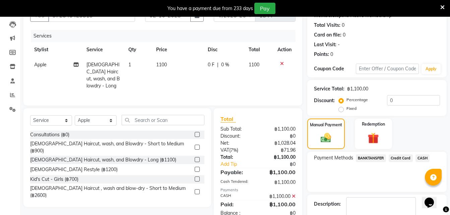
scroll to position [109, 0]
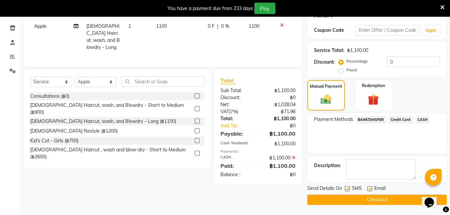
click at [358, 200] on button "Checkout" at bounding box center [376, 200] width 139 height 10
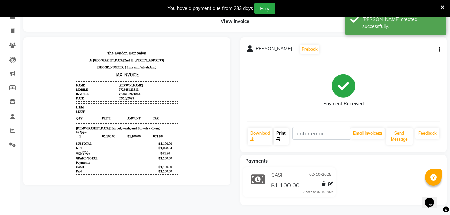
click at [282, 133] on link "Print" at bounding box center [281, 136] width 15 height 17
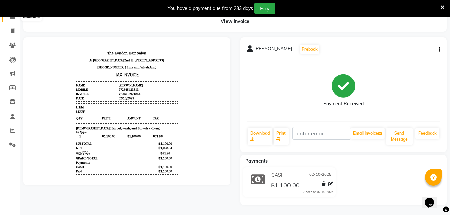
click at [12, 20] on span at bounding box center [13, 17] width 12 height 8
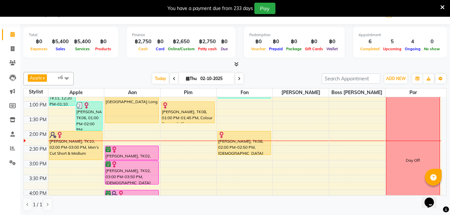
scroll to position [115, 0]
